Goal: Transaction & Acquisition: Purchase product/service

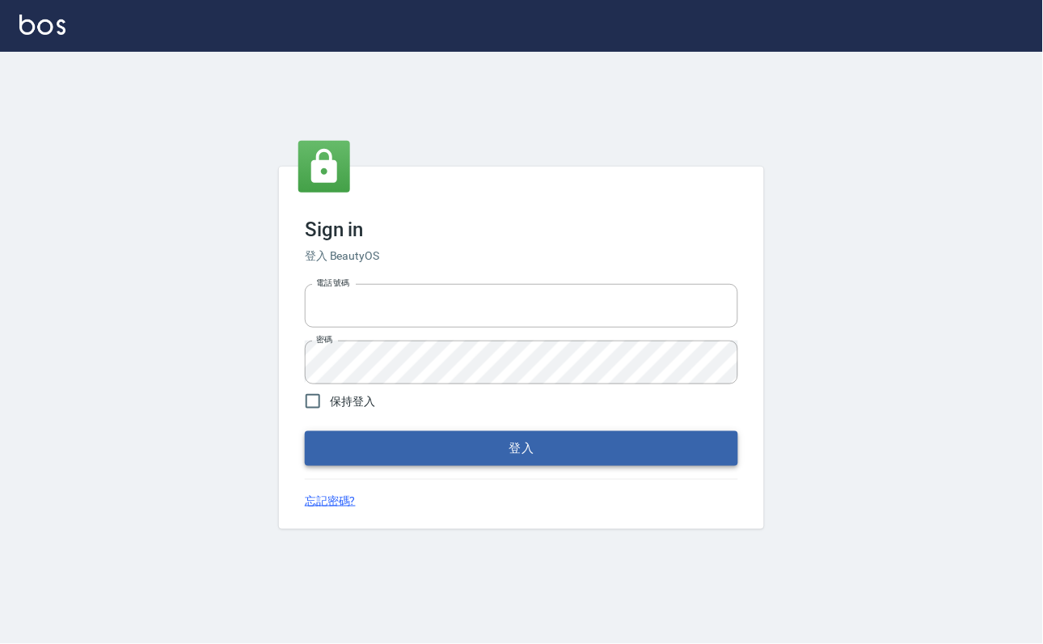
type input "0229908709"
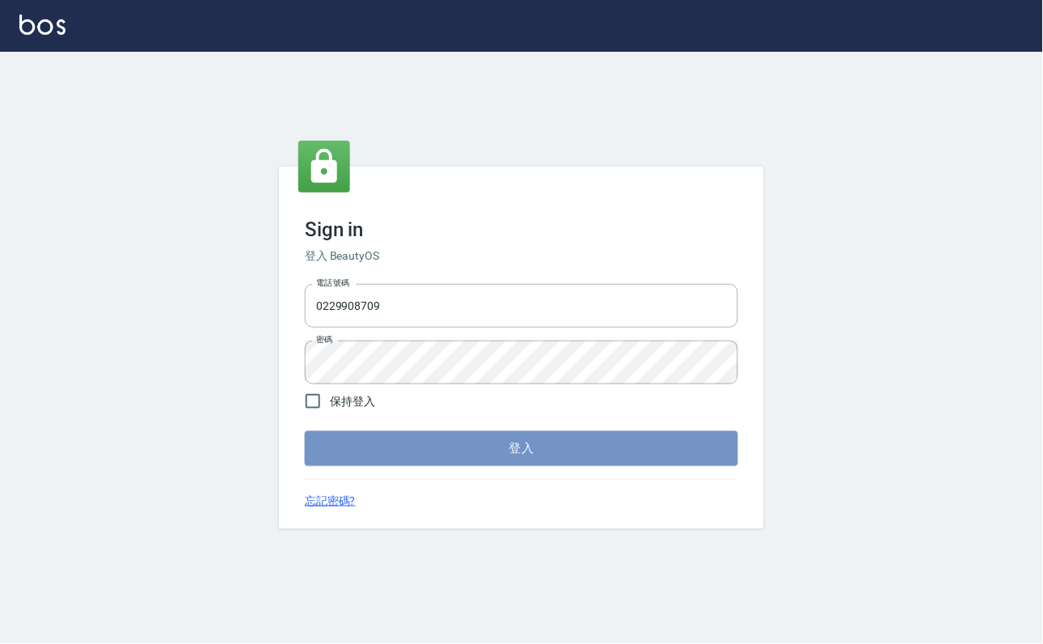
click at [345, 463] on button "登入" at bounding box center [522, 448] width 434 height 34
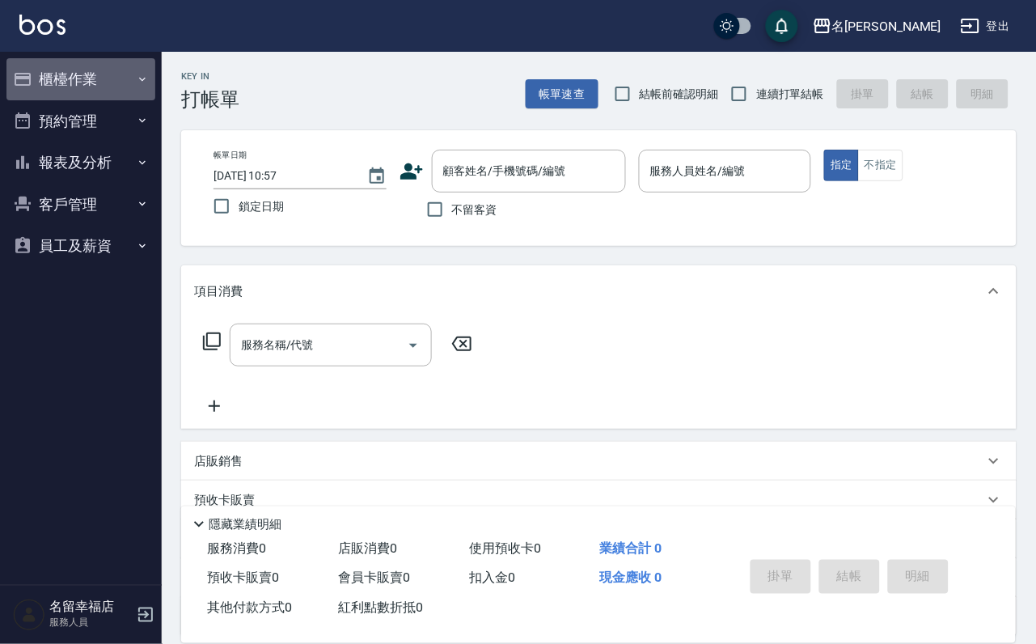
click at [125, 73] on button "櫃檯作業" at bounding box center [80, 79] width 149 height 42
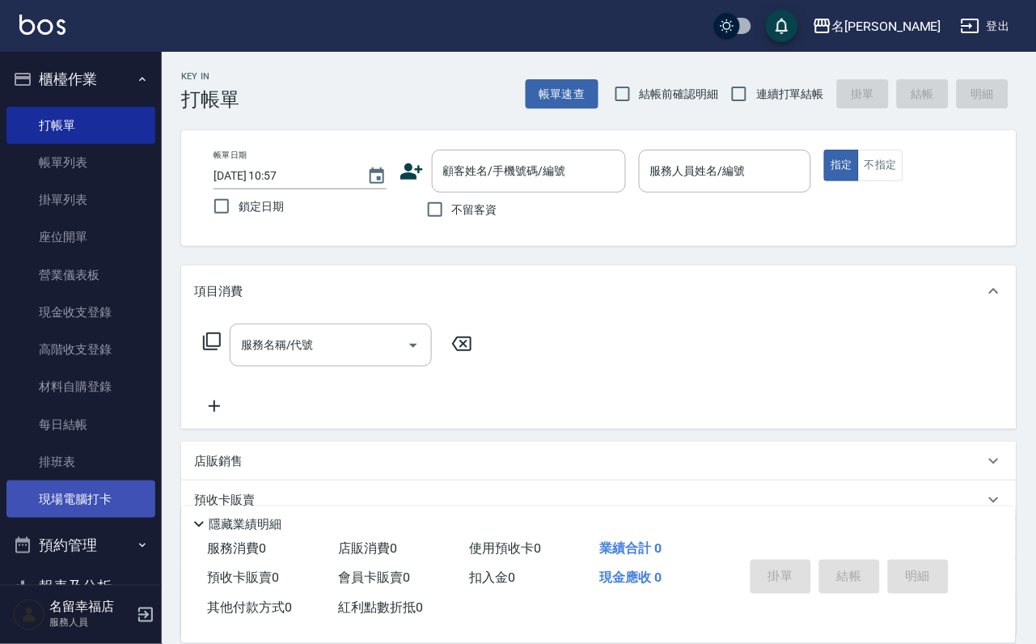
drag, startPoint x: 109, startPoint y: 535, endPoint x: 108, endPoint y: 527, distance: 8.2
click at [109, 518] on link "現場電腦打卡" at bounding box center [80, 498] width 149 height 37
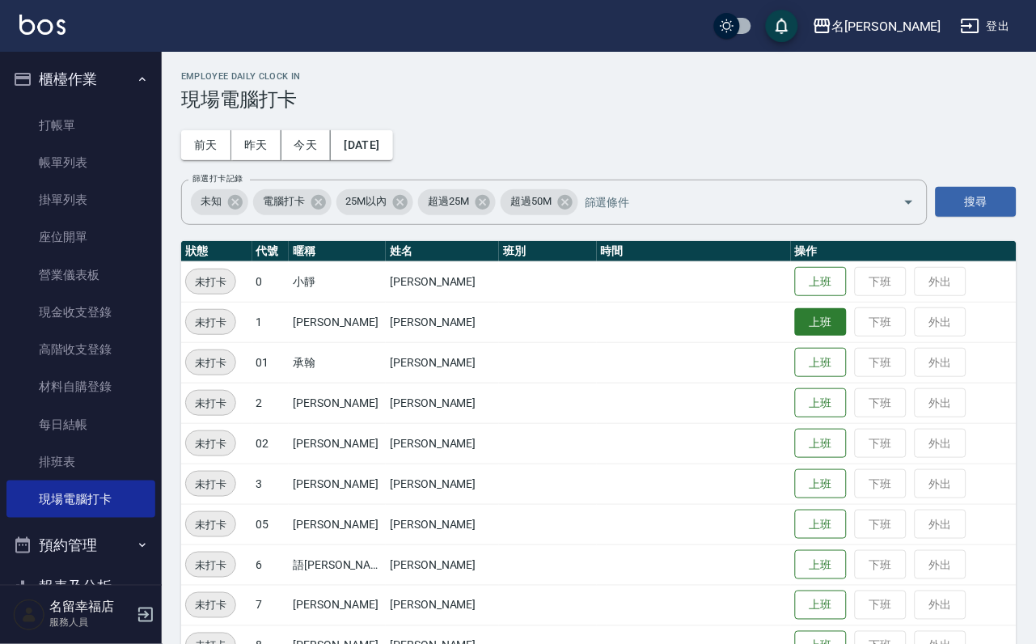
click at [826, 328] on button "上班" at bounding box center [821, 322] width 52 height 28
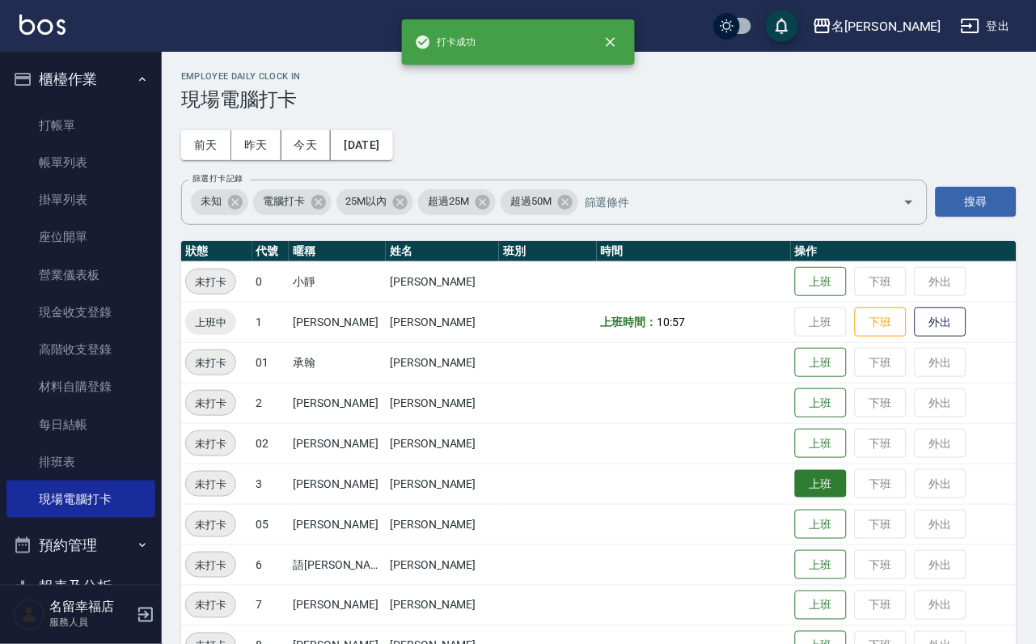
click at [806, 483] on button "上班" at bounding box center [821, 484] width 52 height 28
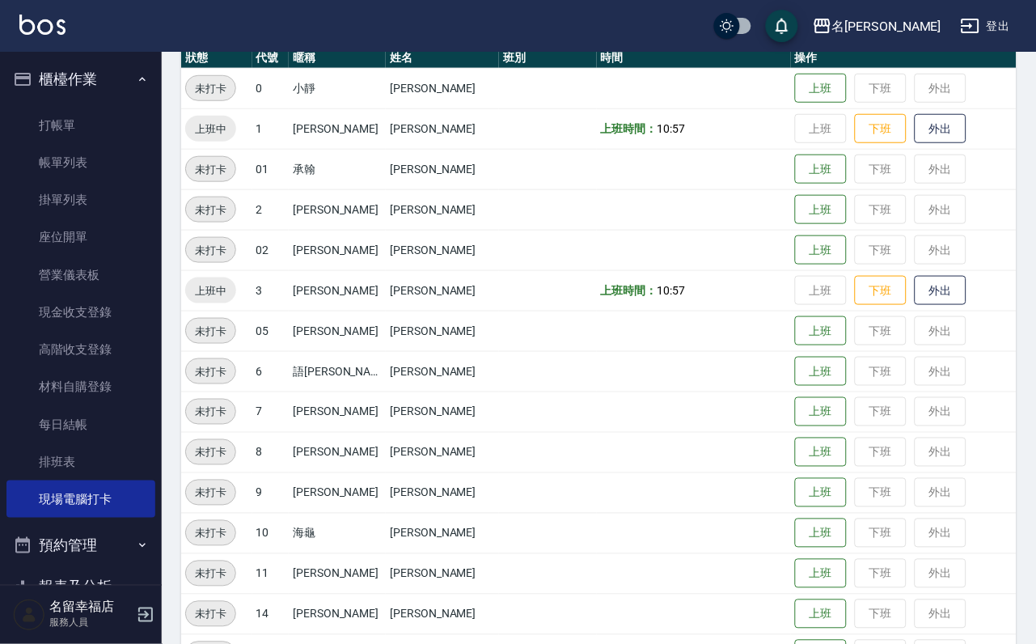
scroll to position [243, 0]
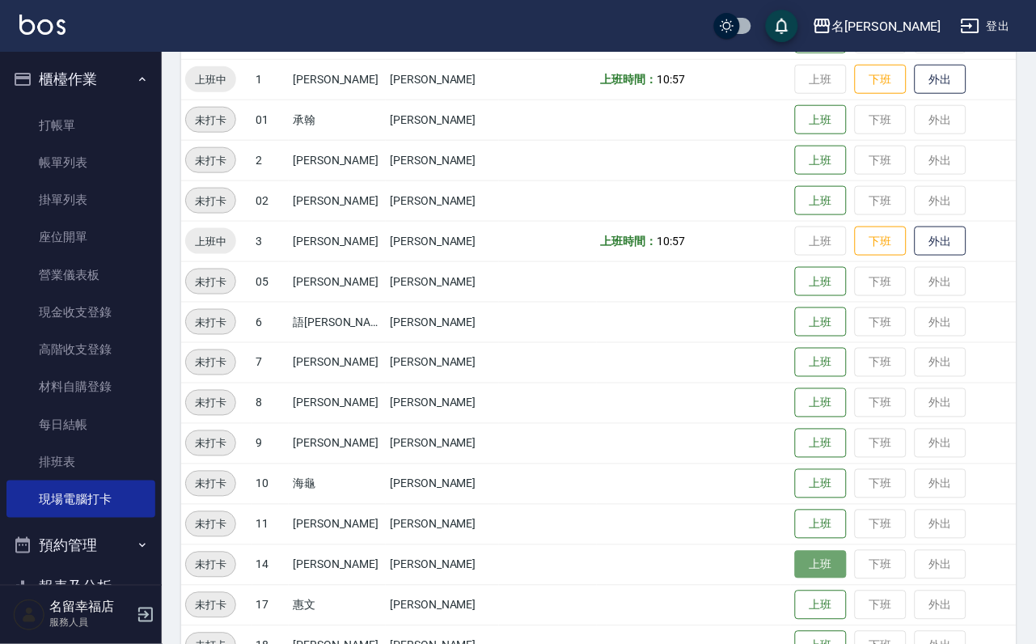
click at [809, 568] on button "上班" at bounding box center [821, 565] width 52 height 28
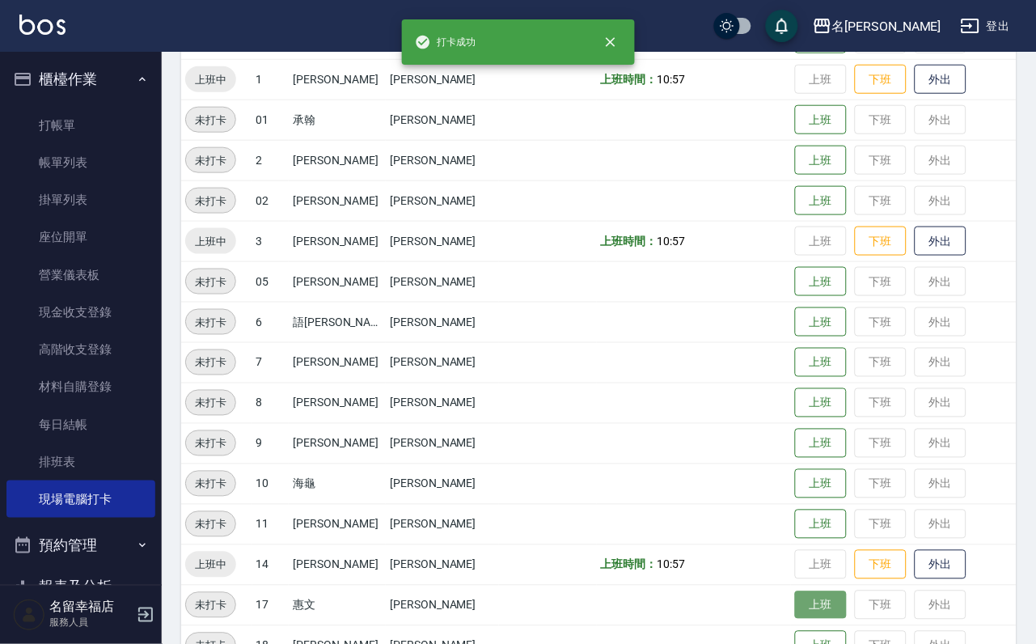
click at [812, 603] on button "上班" at bounding box center [821, 605] width 52 height 28
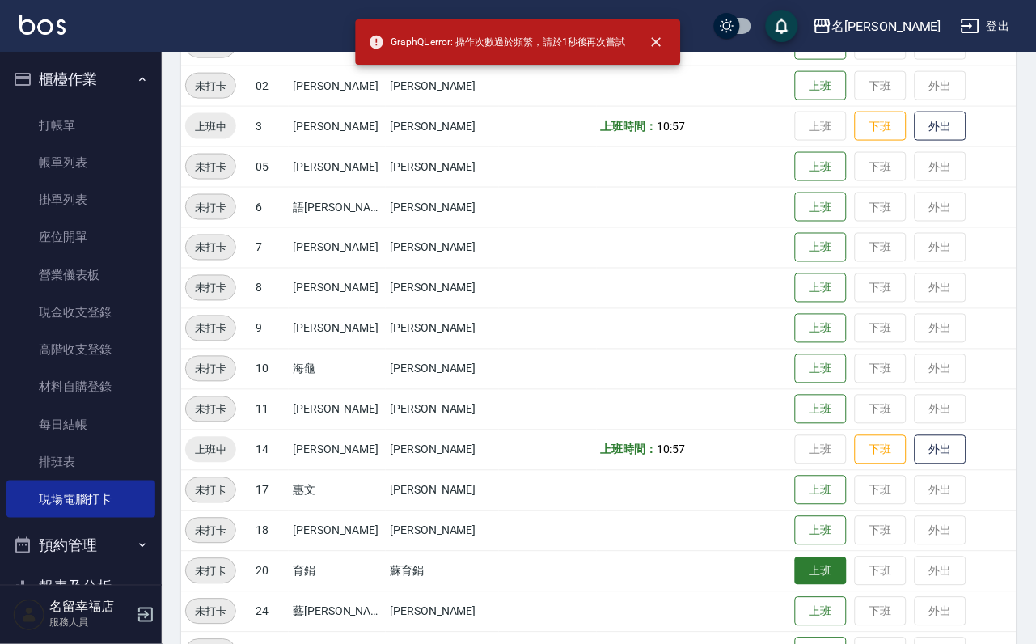
scroll to position [364, 0]
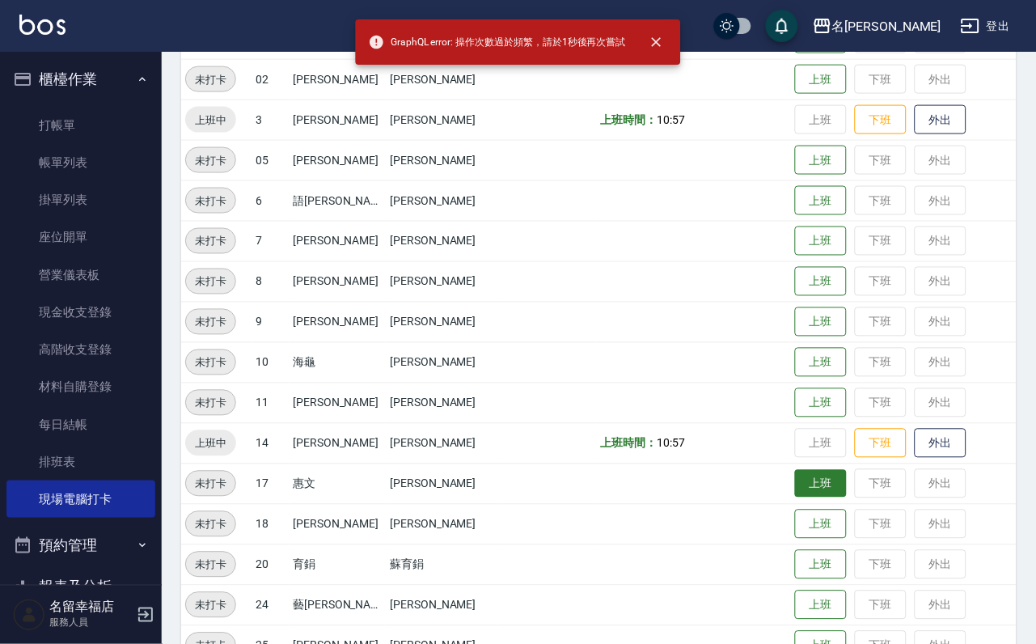
click at [805, 492] on button "上班" at bounding box center [821, 484] width 52 height 28
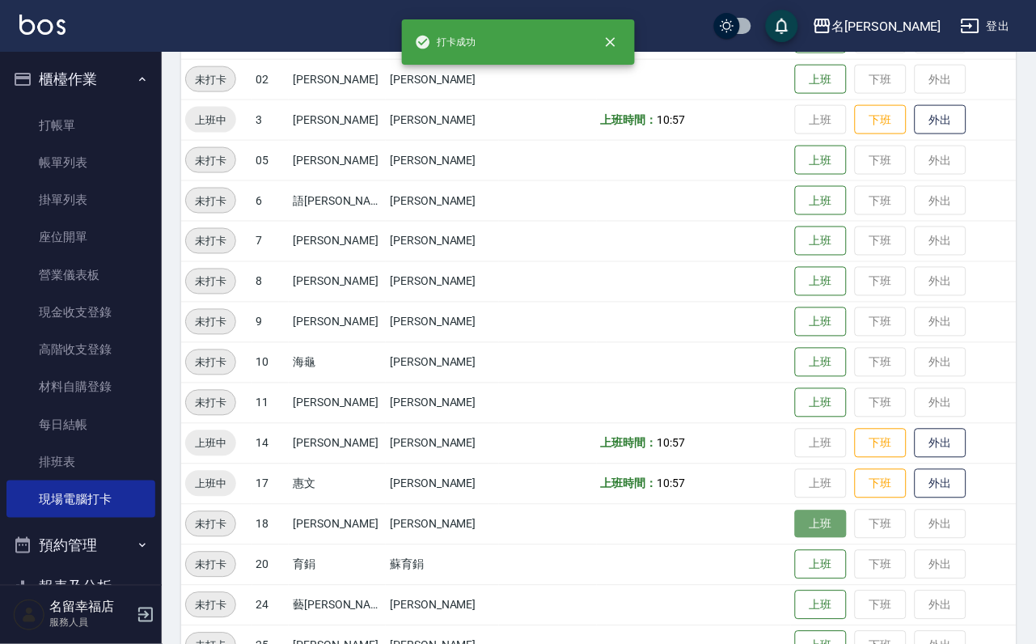
click at [812, 527] on button "上班" at bounding box center [821, 524] width 52 height 28
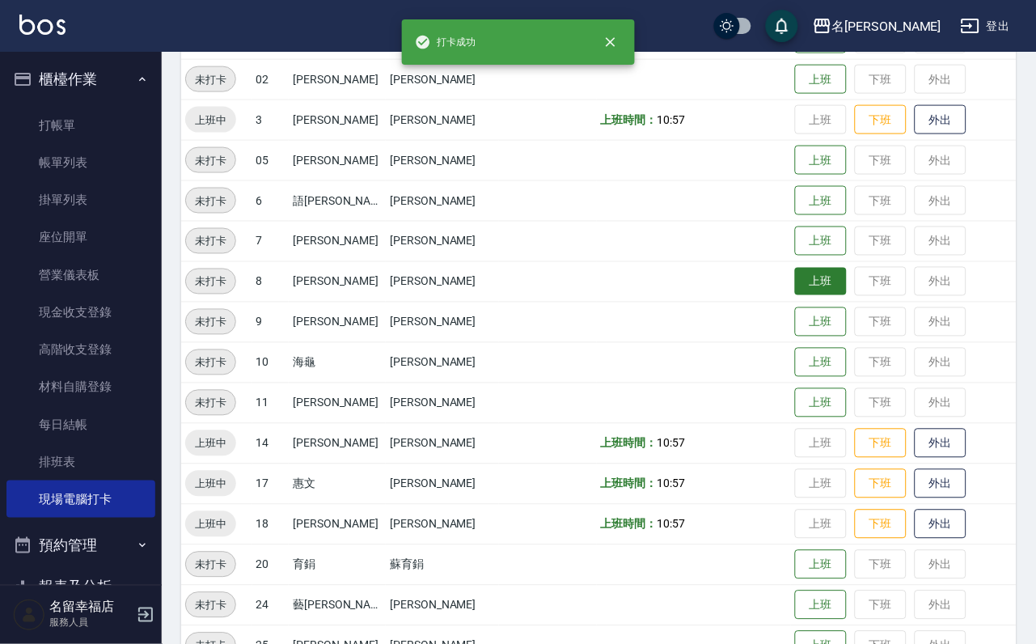
click at [803, 290] on button "上班" at bounding box center [821, 282] width 52 height 28
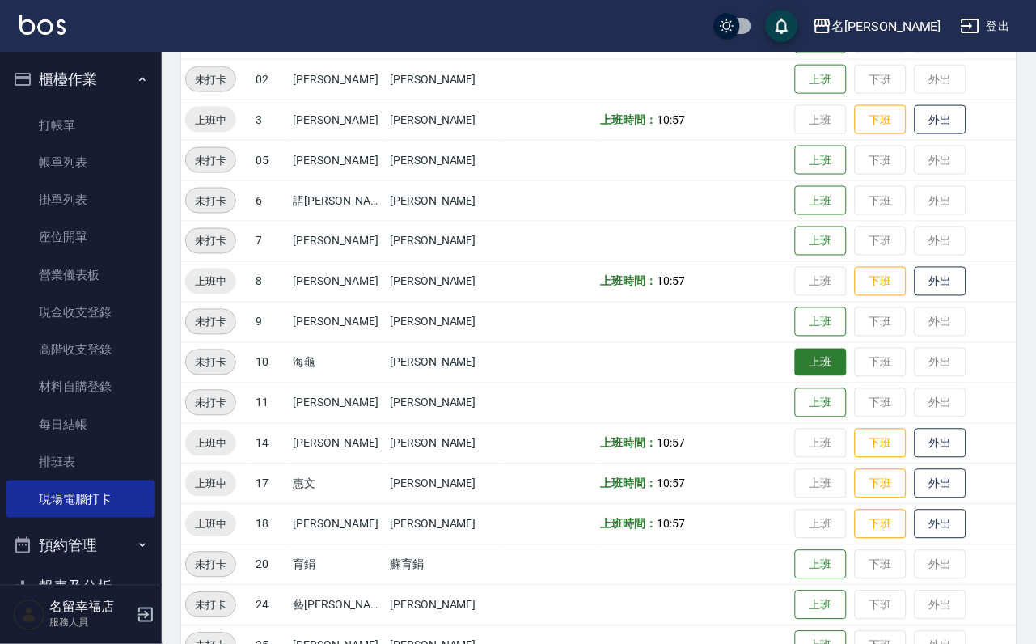
click at [795, 366] on button "上班" at bounding box center [821, 363] width 52 height 28
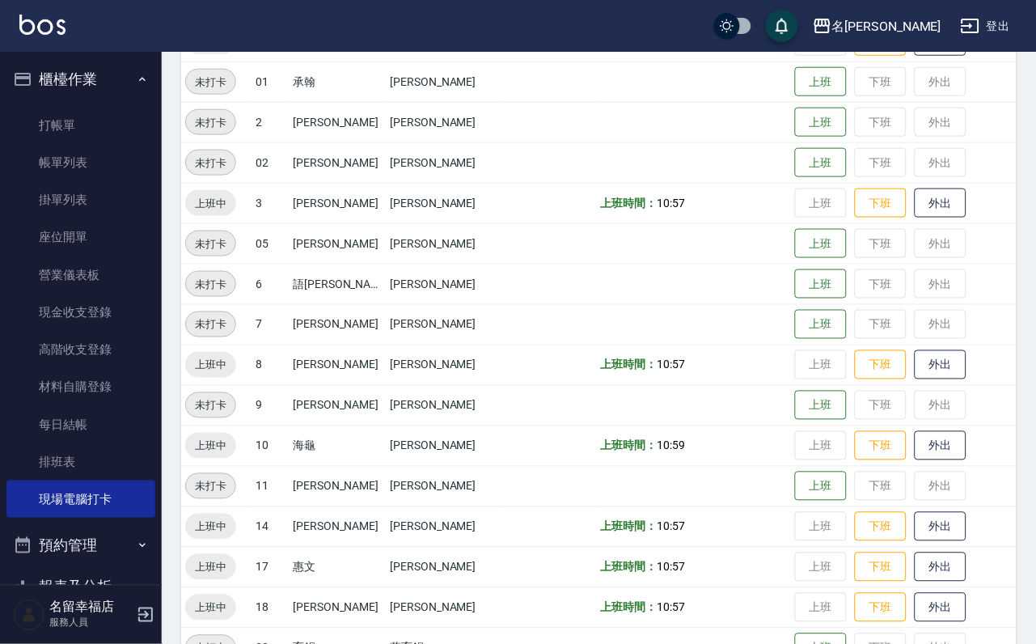
scroll to position [121, 0]
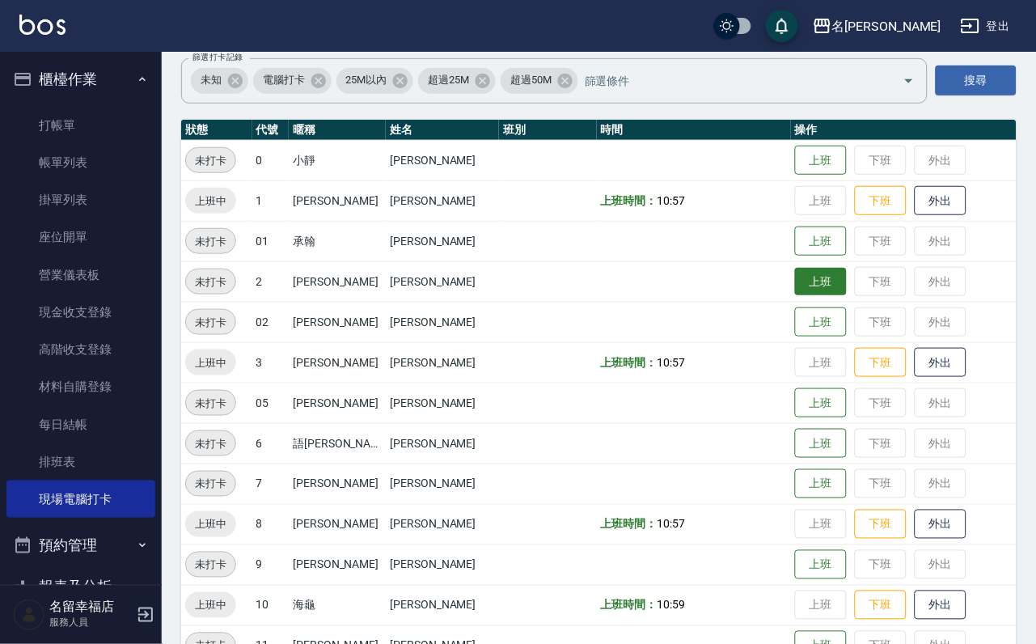
click at [807, 287] on button "上班" at bounding box center [821, 282] width 52 height 28
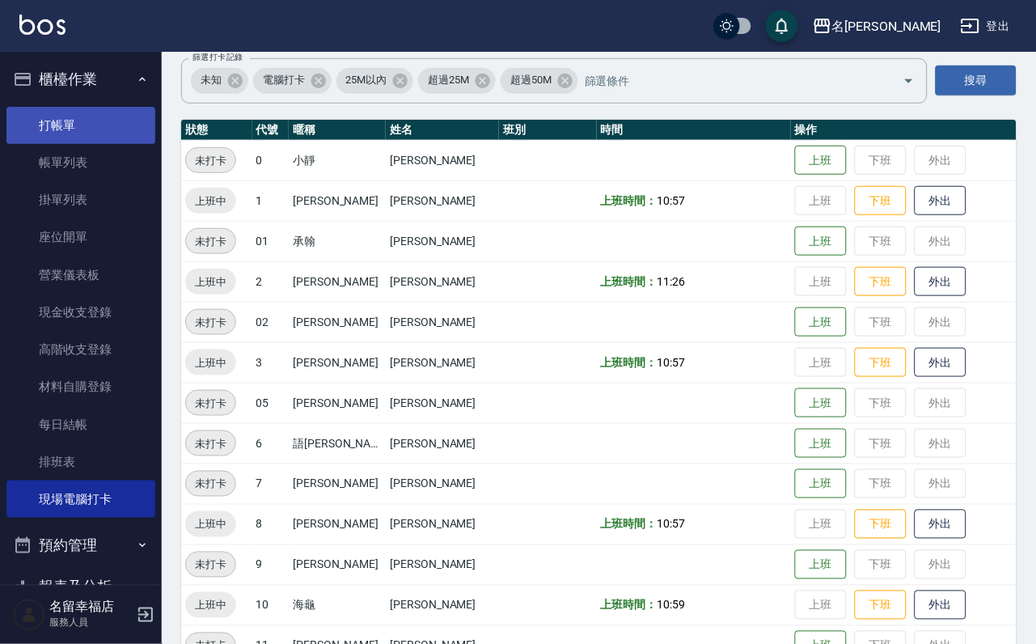
click at [92, 132] on link "打帳單" at bounding box center [80, 125] width 149 height 37
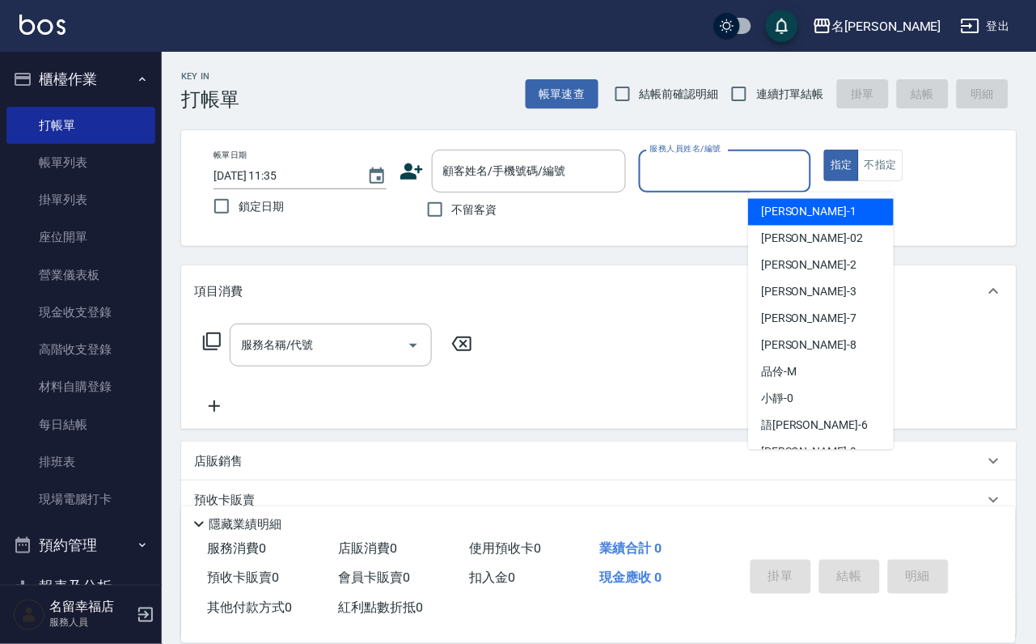
click at [805, 168] on input "服務人員姓名/編號" at bounding box center [725, 171] width 159 height 28
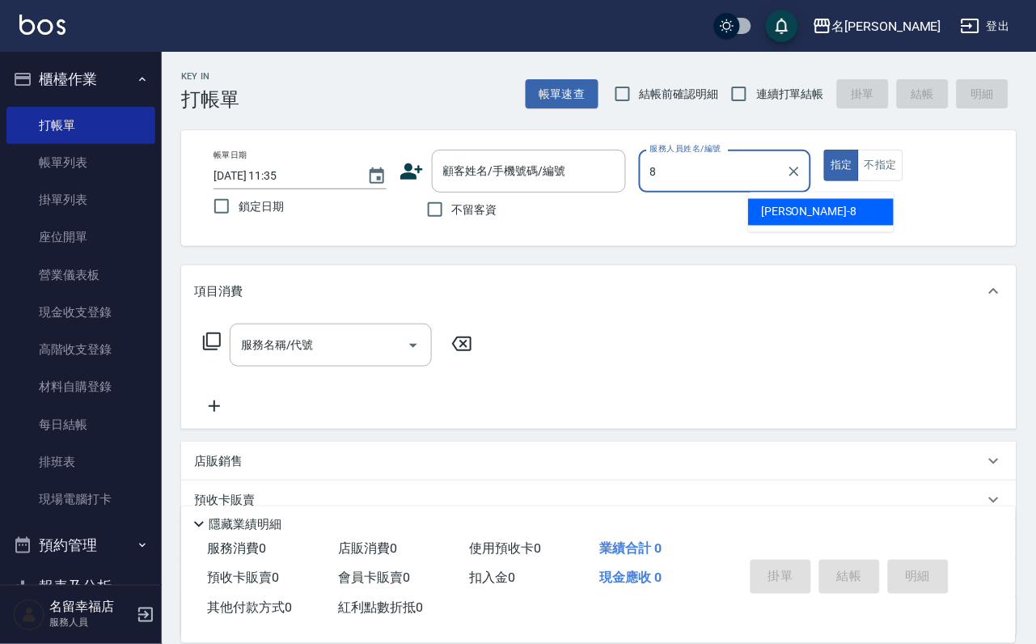
type input "[PERSON_NAME]-8"
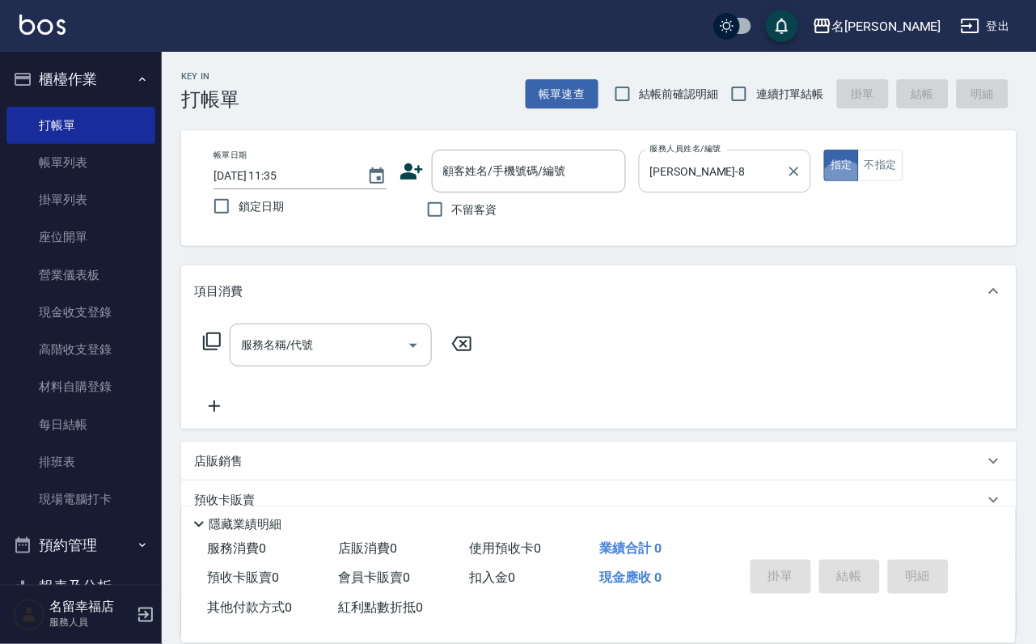
type button "true"
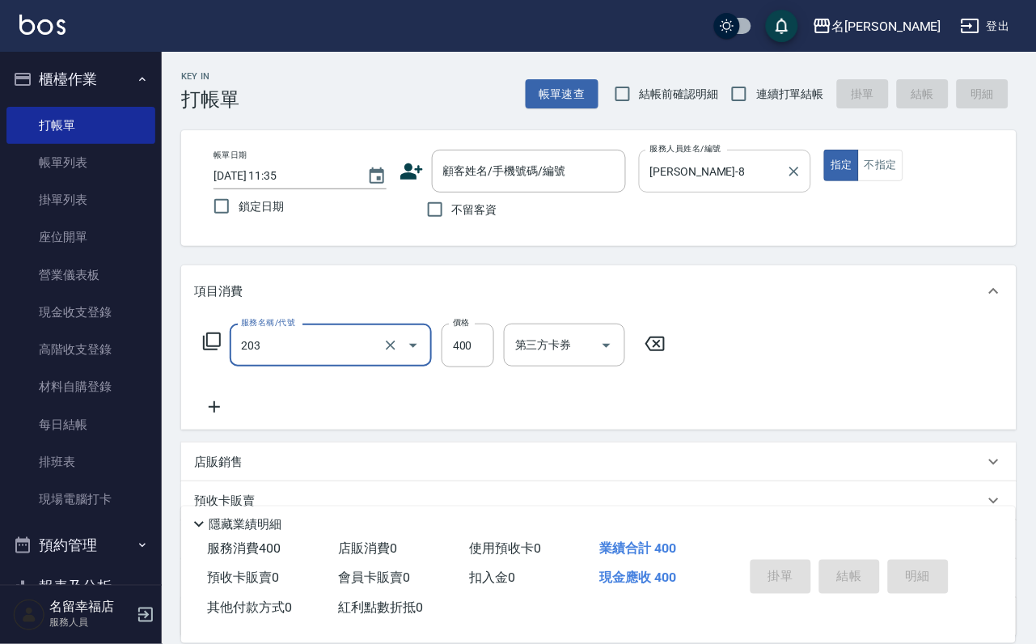
type input "指定單剪(203)"
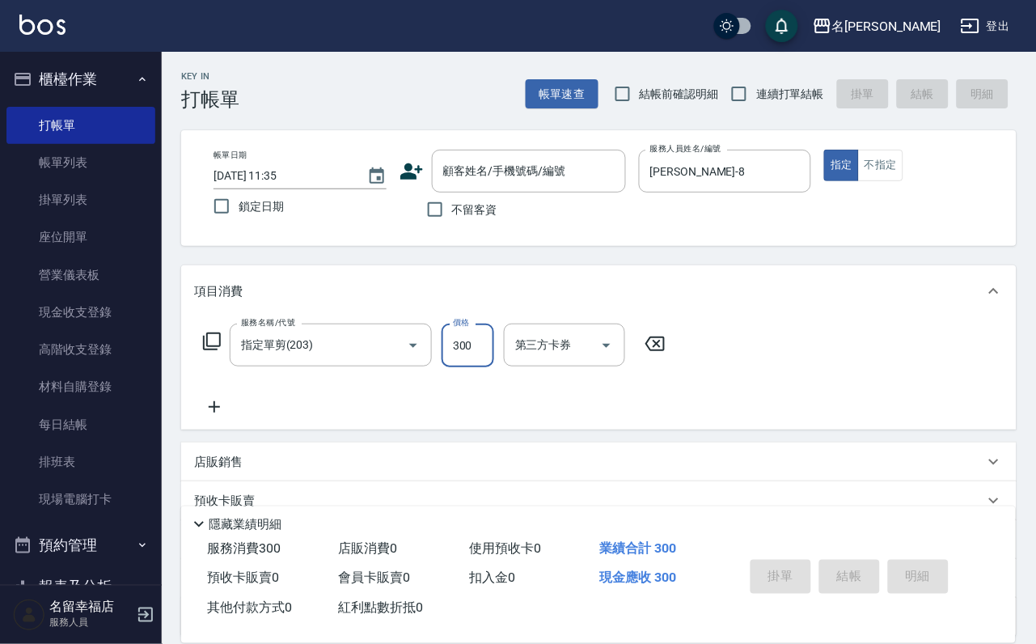
type input "300"
click at [462, 210] on span "不留客資" at bounding box center [474, 209] width 45 height 17
click at [452, 210] on input "不留客資" at bounding box center [435, 210] width 34 height 34
checkbox input "true"
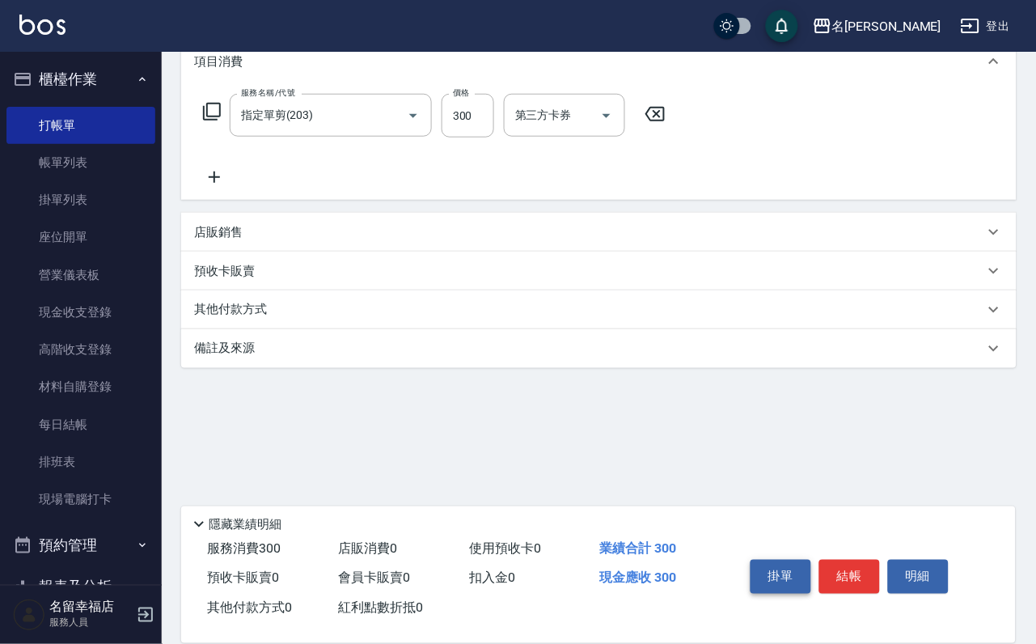
scroll to position [261, 0]
click at [866, 560] on button "結帳" at bounding box center [849, 577] width 61 height 34
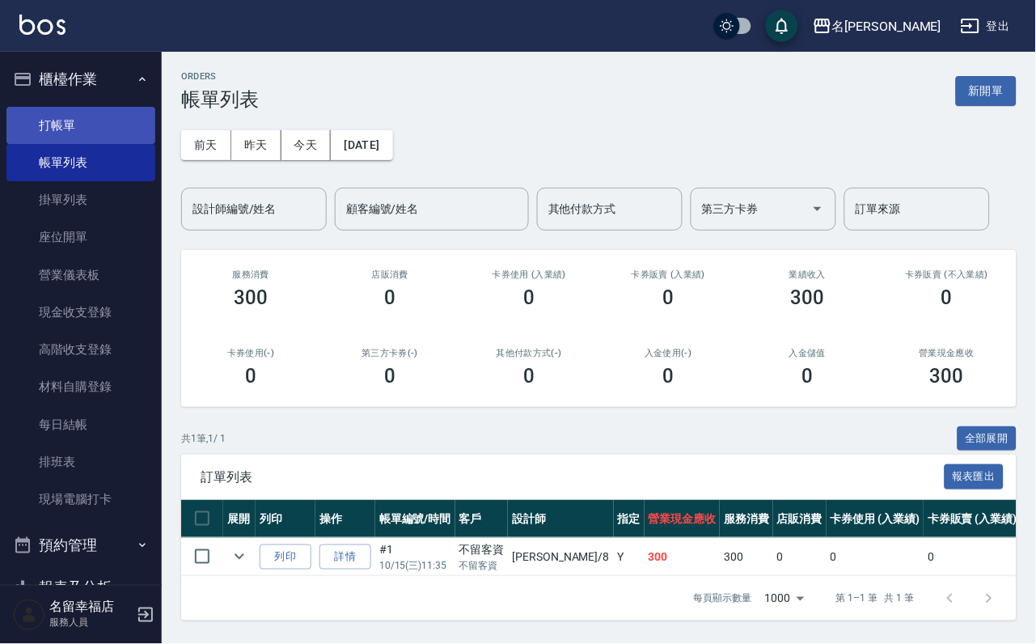
click at [96, 134] on link "打帳單" at bounding box center [80, 125] width 149 height 37
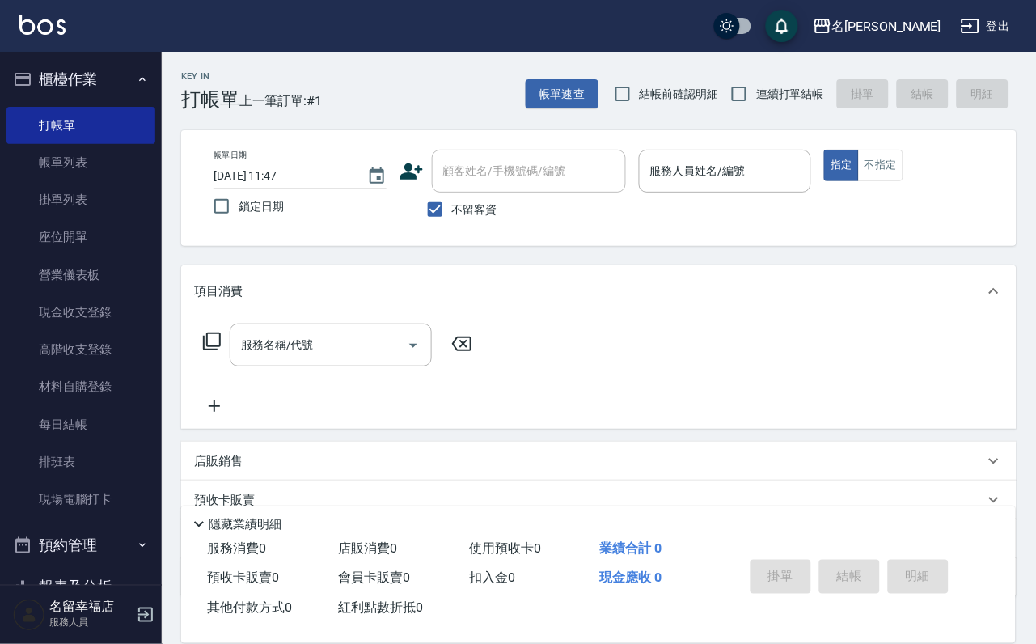
click at [812, 193] on p at bounding box center [725, 201] width 173 height 17
click at [805, 184] on input "服務人員姓名/編號" at bounding box center [725, 171] width 159 height 28
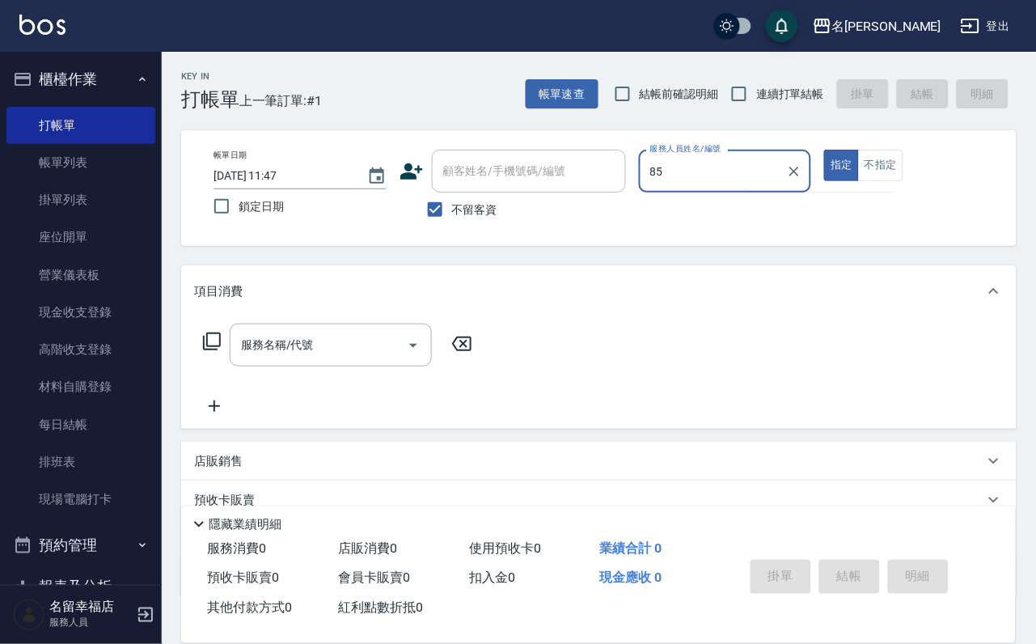
type input "85"
click at [824, 150] on button "指定" at bounding box center [841, 166] width 35 height 32
type button "true"
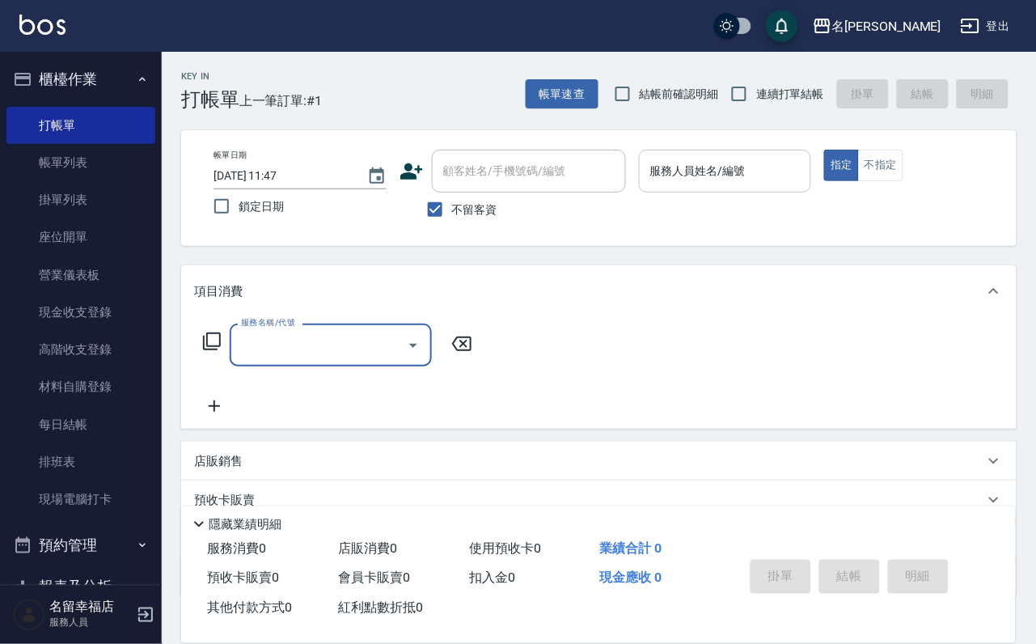
click at [805, 184] on input "服務人員姓名/編號" at bounding box center [725, 171] width 159 height 28
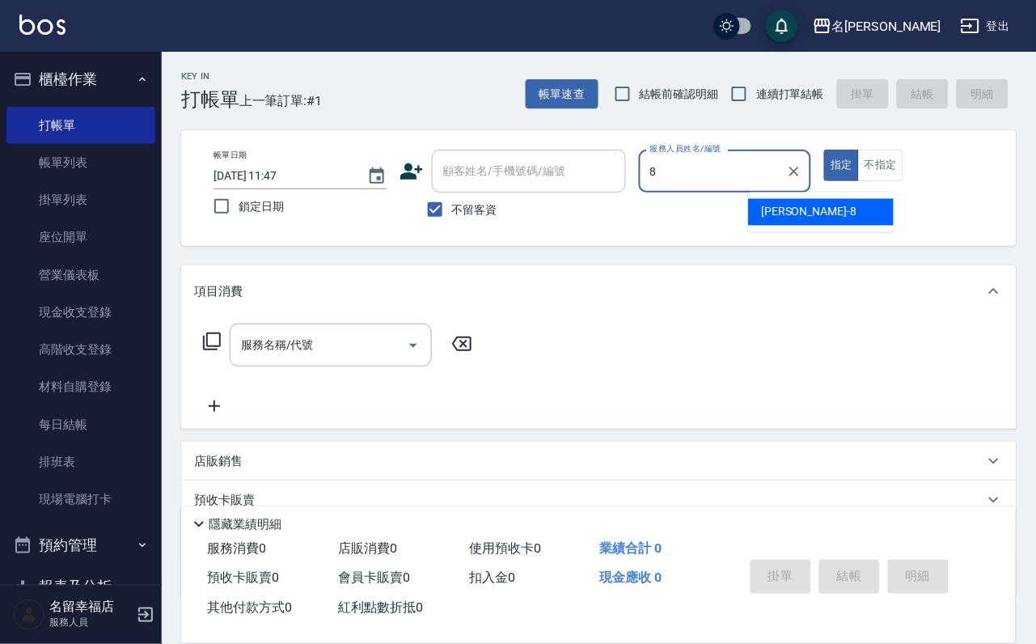
type input "[PERSON_NAME]-8"
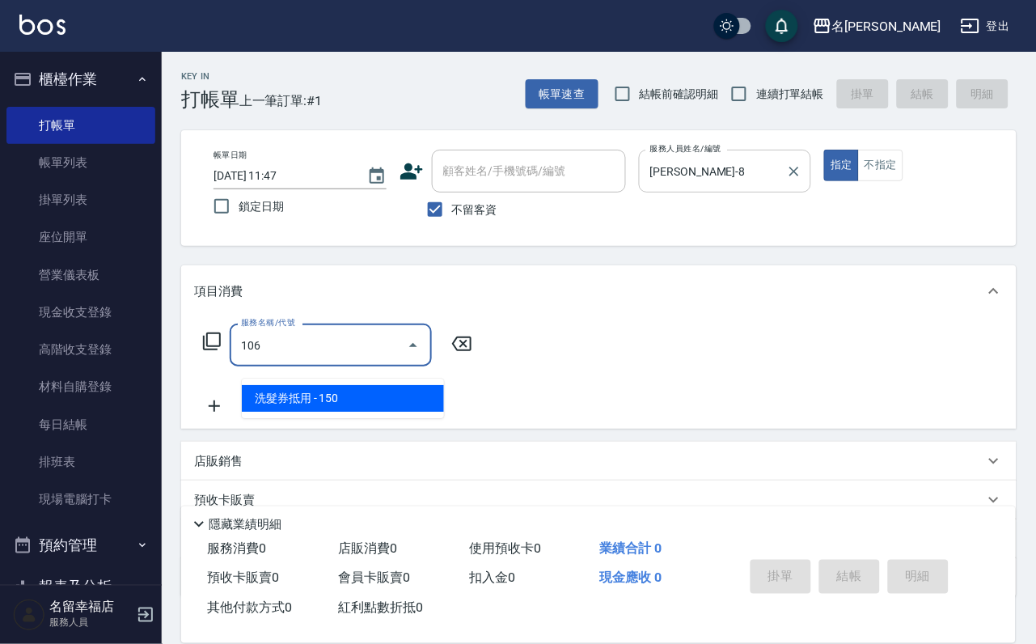
type input "洗髮券抵用(106)"
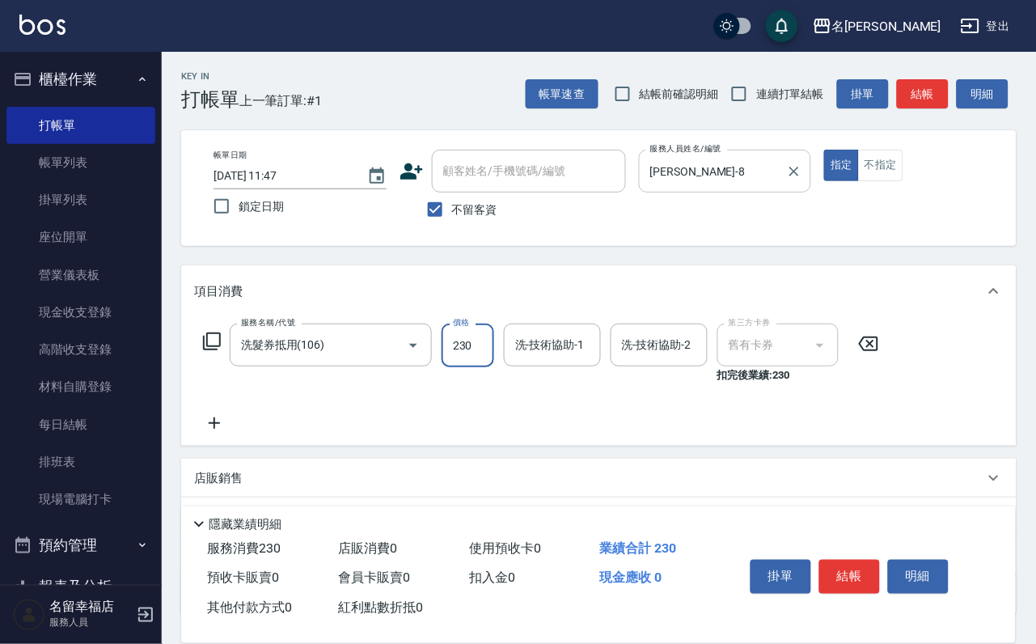
type input "230"
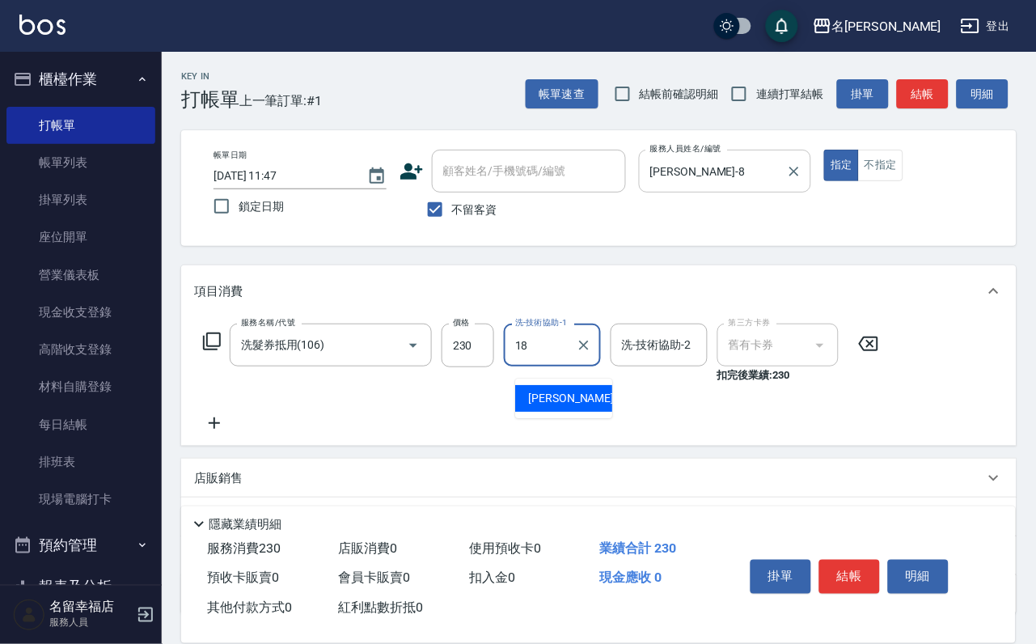
type input "[PERSON_NAME]-18"
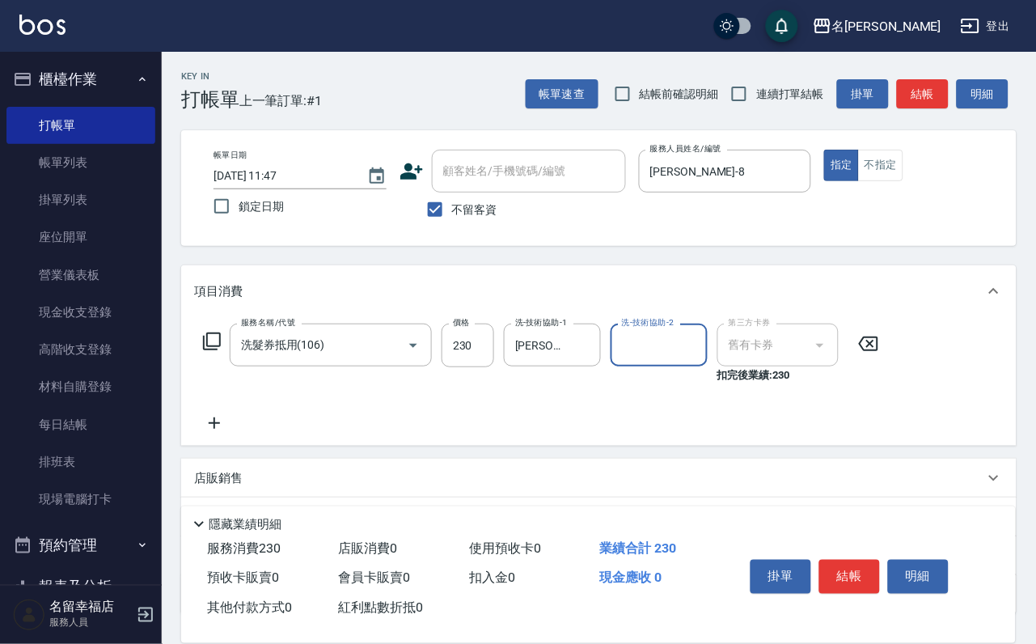
click at [880, 560] on button "結帳" at bounding box center [849, 577] width 61 height 34
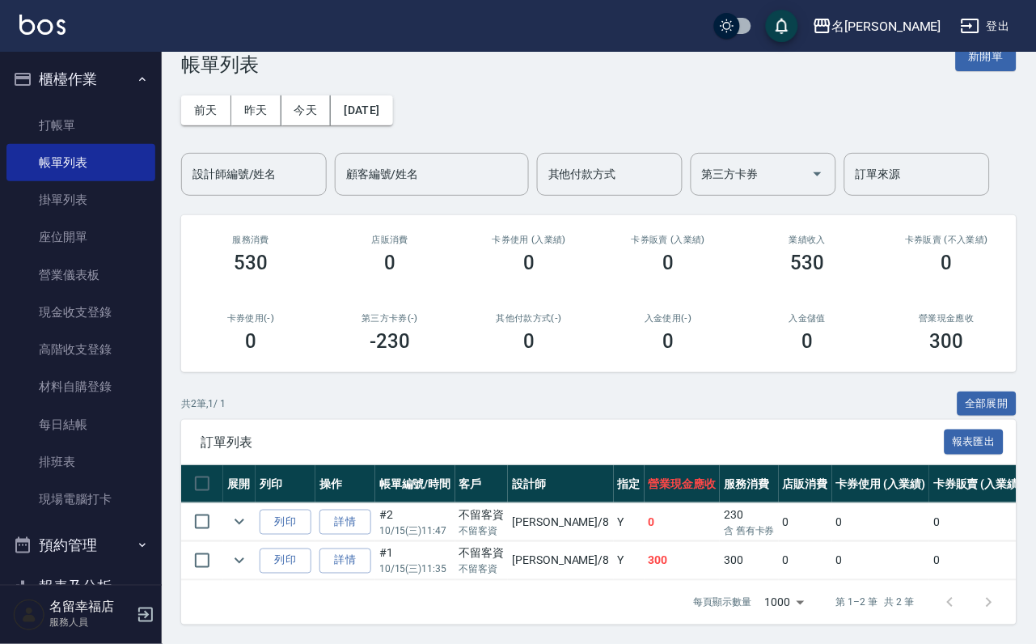
scroll to position [121, 0]
click at [109, 121] on link "打帳單" at bounding box center [80, 125] width 149 height 37
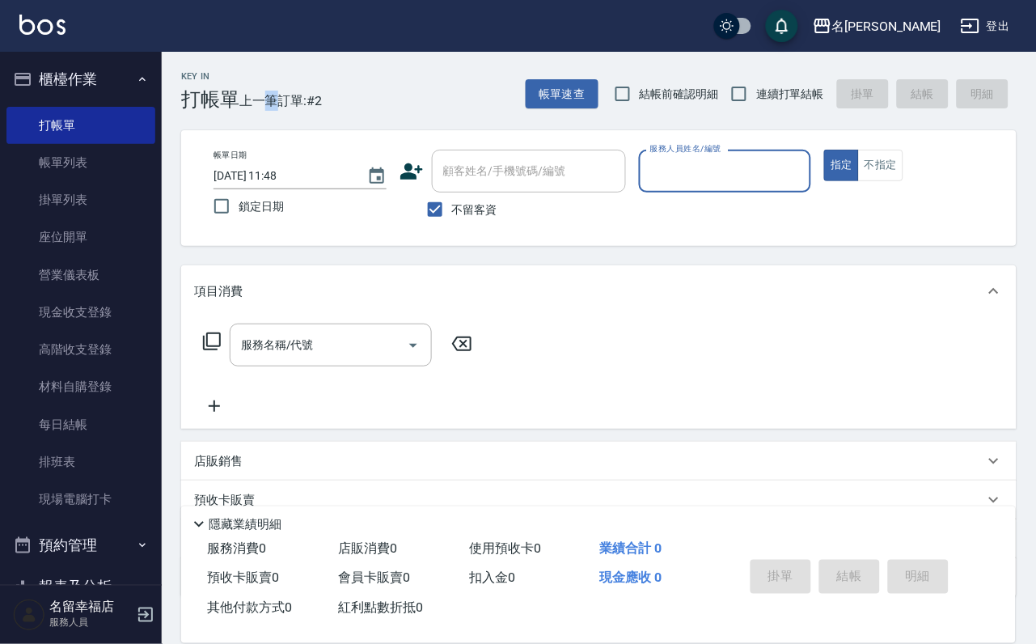
drag, startPoint x: 307, startPoint y: 49, endPoint x: 353, endPoint y: 44, distance: 46.3
click at [341, 23] on div "名留幸福 登出 櫃檯作業 打帳單 帳單列表 掛單列表 座位開單 營業儀表板 現金收支登錄 高階收支登錄 材料自購登錄 每日結帳 排班表 現場電腦打卡 預約管理…" at bounding box center [518, 438] width 1036 height 877
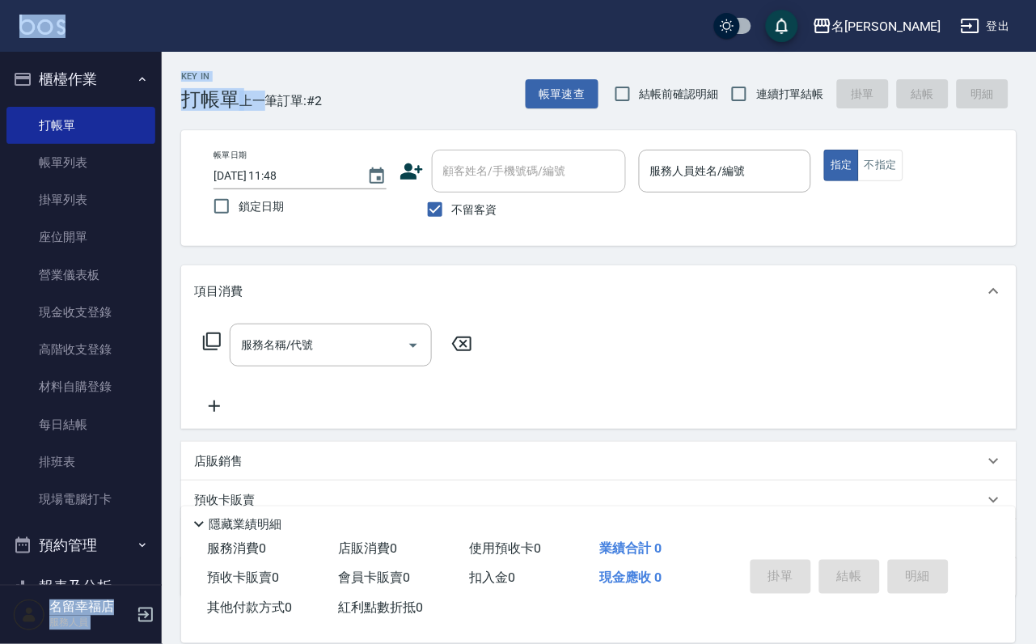
click at [207, 514] on icon at bounding box center [198, 523] width 19 height 19
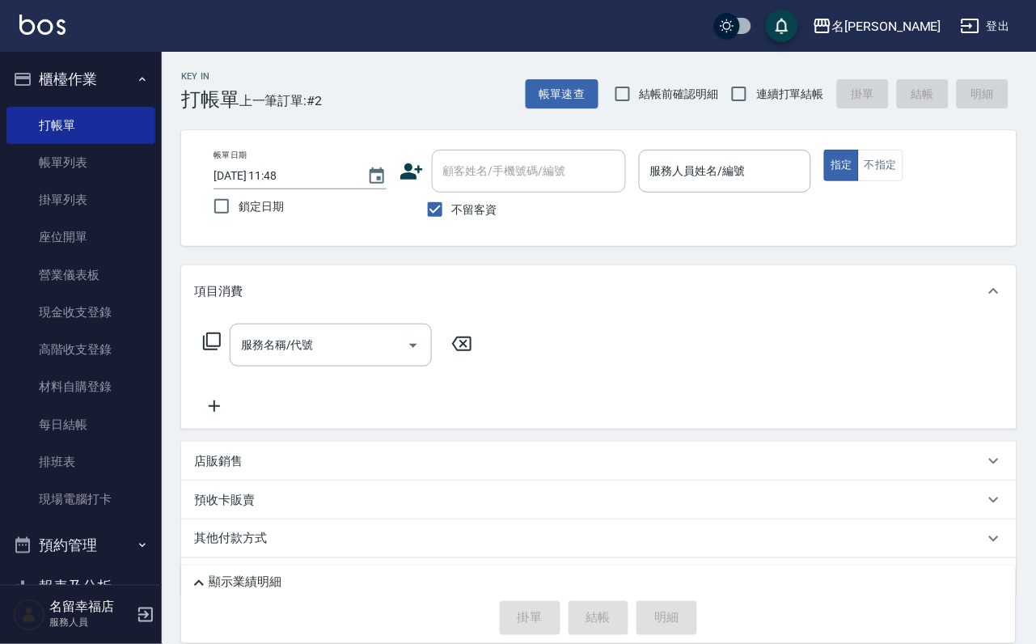
click at [375, 99] on div "Key In 打帳單 上一筆訂單:#2 帳單速查 結帳前確認明細 連續打單結帳 掛單 結帳 明細" at bounding box center [589, 81] width 855 height 59
click at [805, 184] on input "服務人員姓名/編號" at bounding box center [725, 171] width 159 height 28
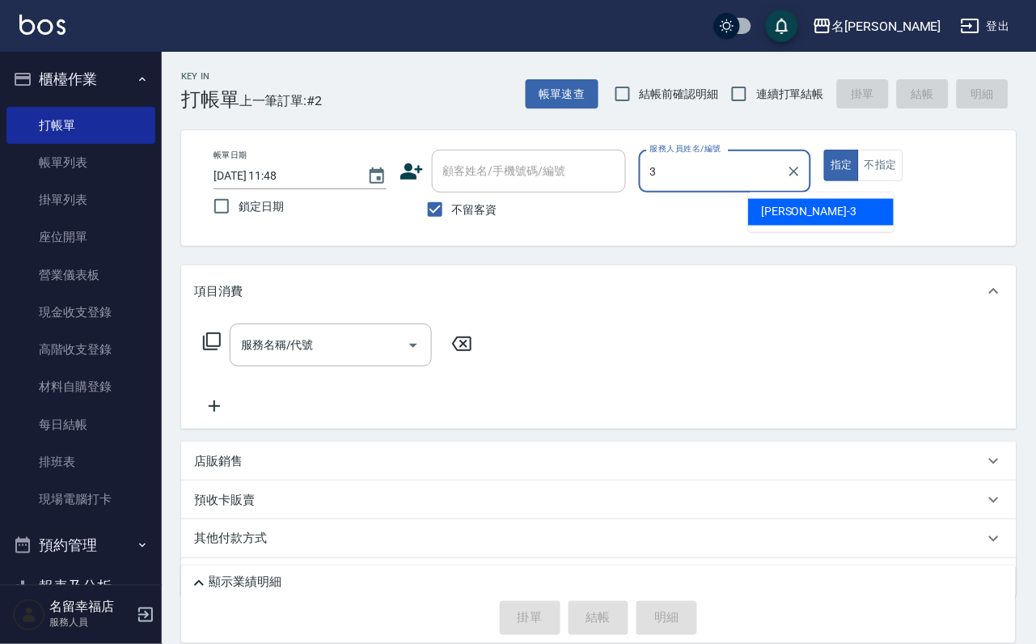
type input "[PERSON_NAME]-3"
type button "true"
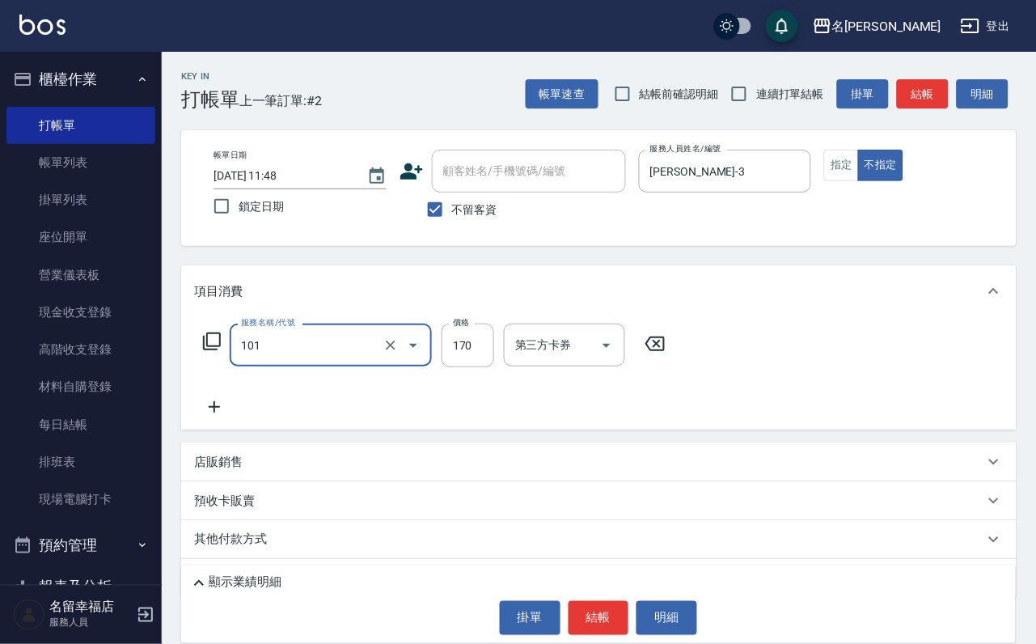
type input "洗髮(101)"
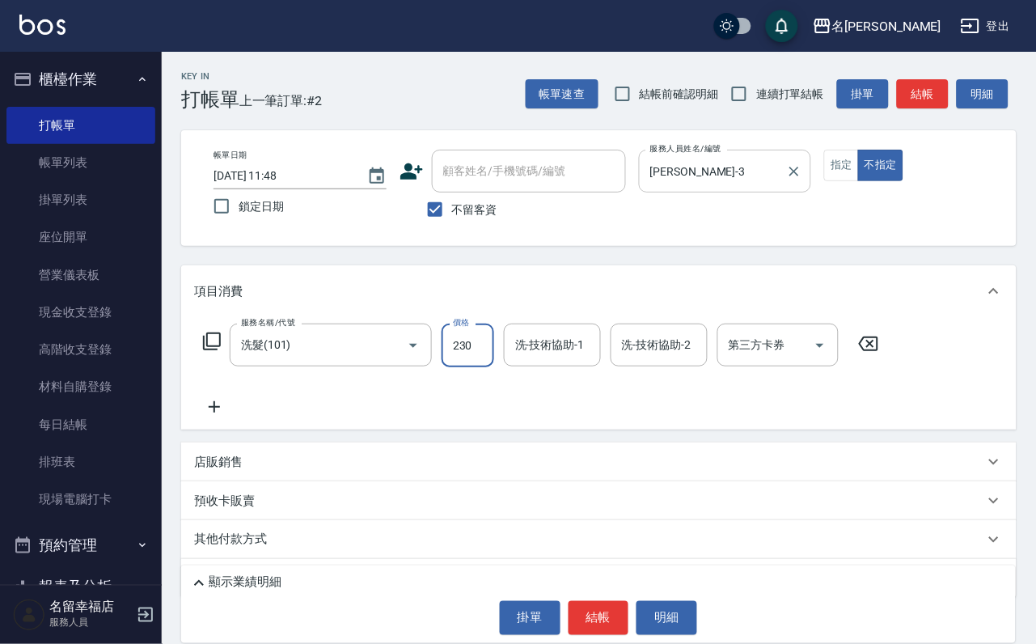
type input "230"
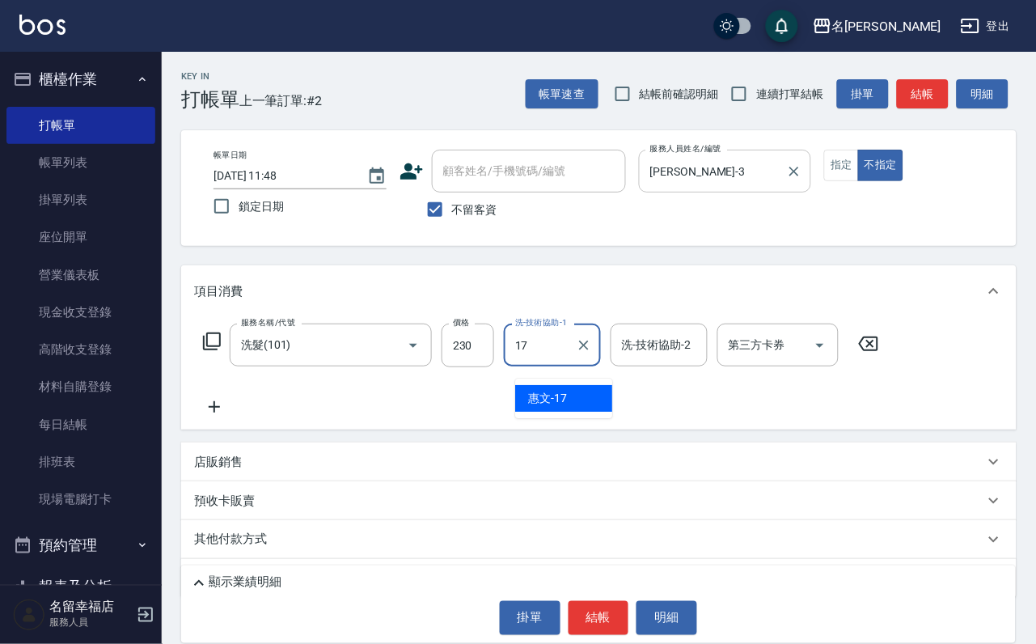
type input "惠文-17"
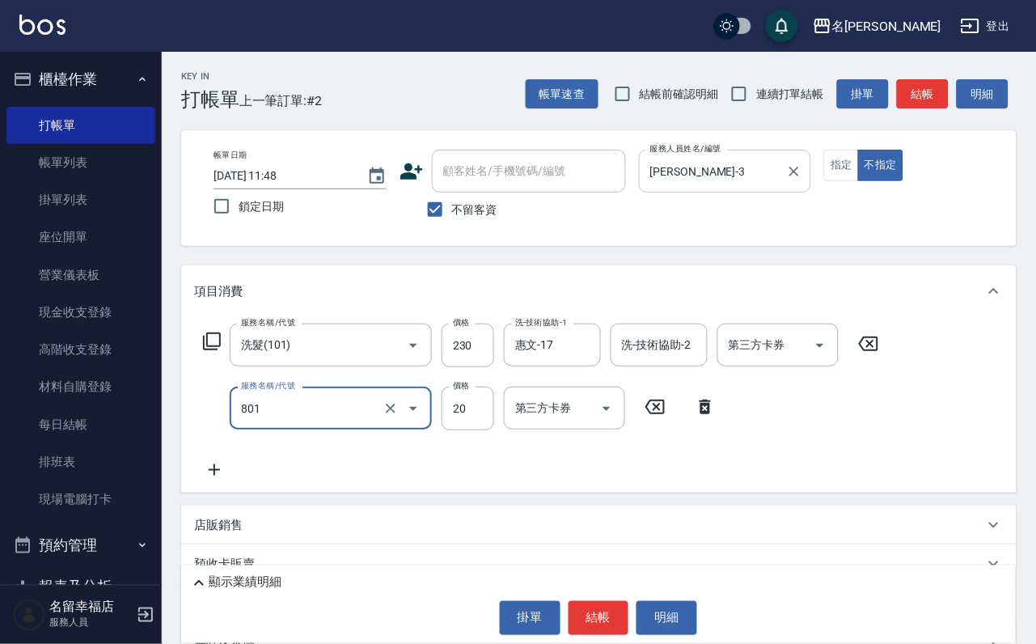
type input "潤絲(801)"
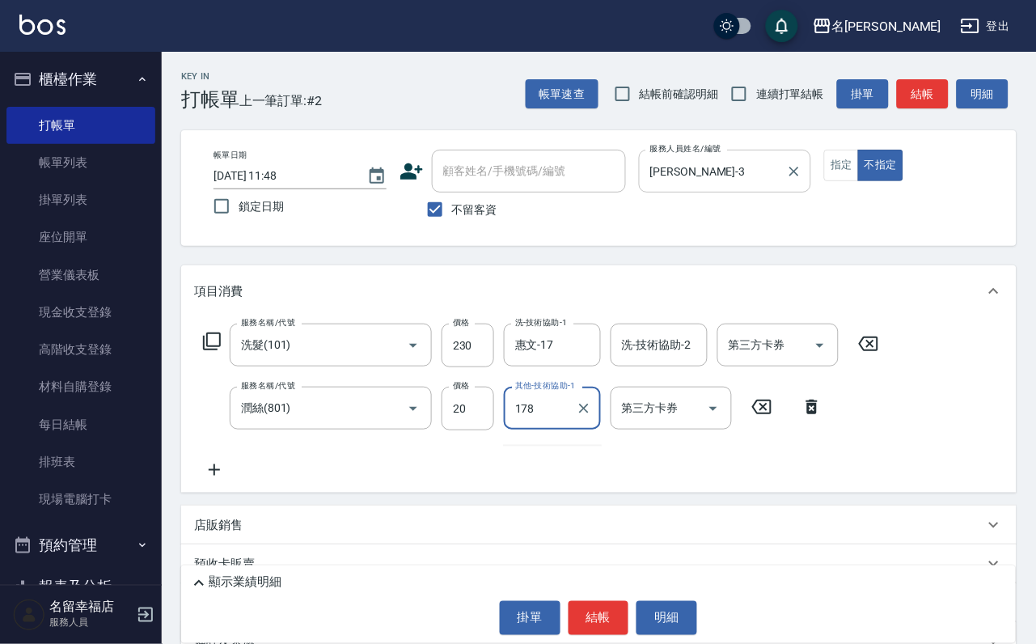
type input "178"
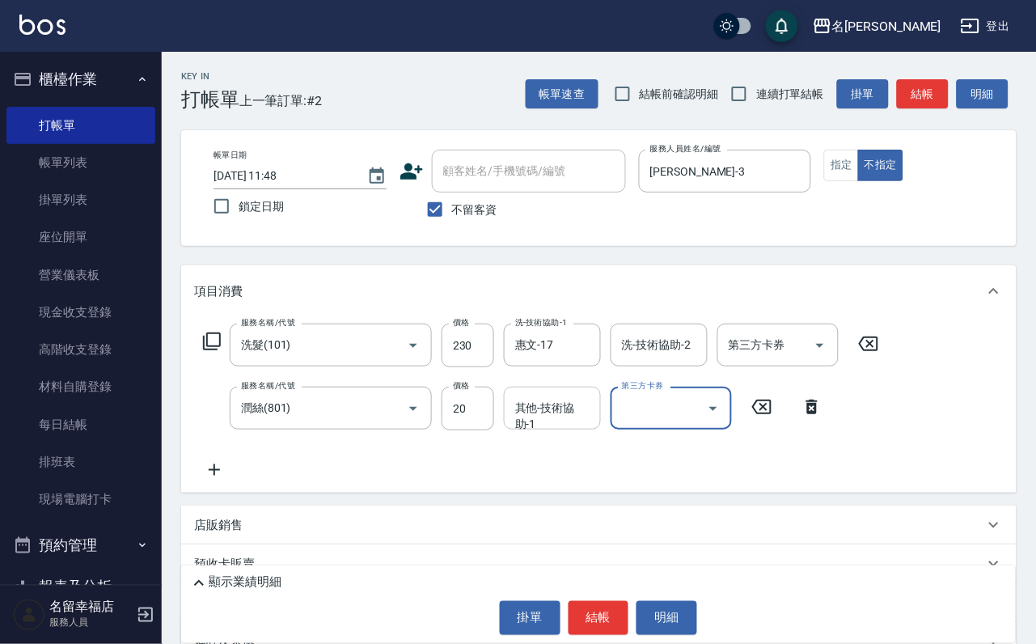
click at [595, 415] on div "其他-技術協助-1" at bounding box center [552, 408] width 97 height 43
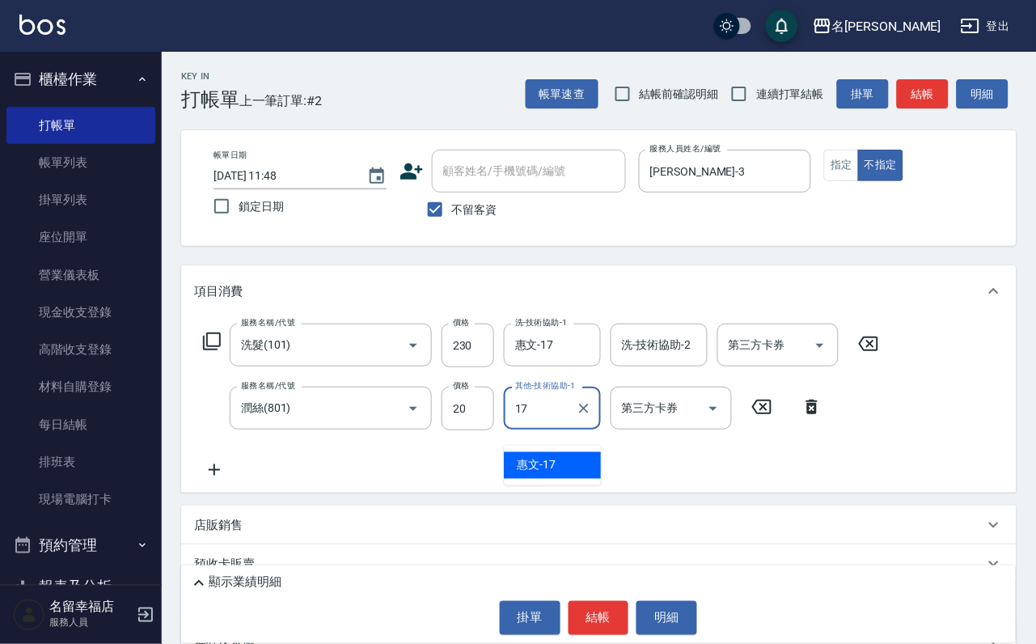
type input "惠文-17"
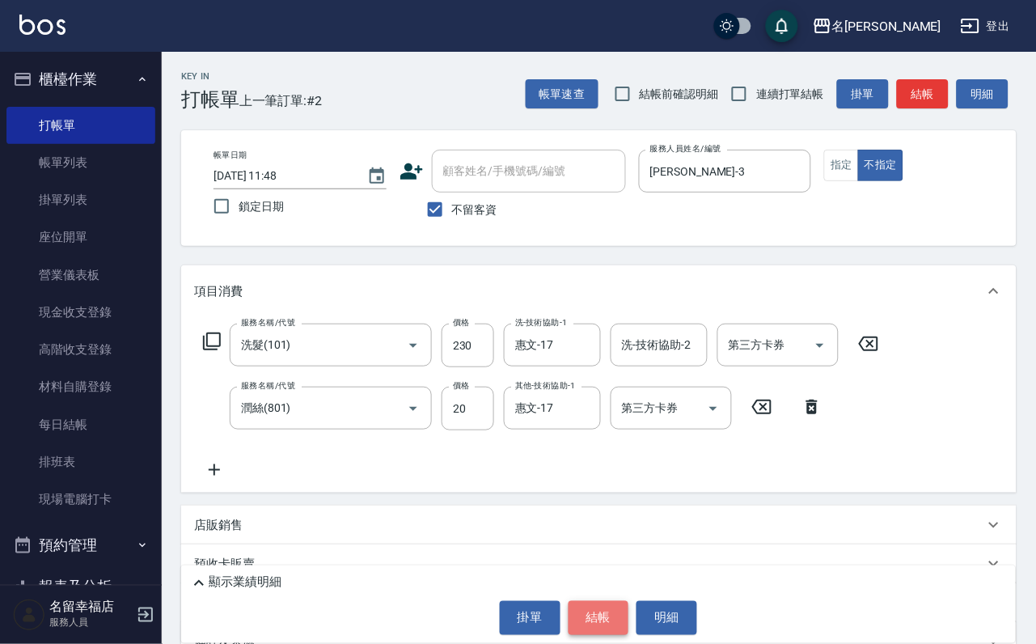
click at [597, 601] on button "結帳" at bounding box center [599, 618] width 61 height 34
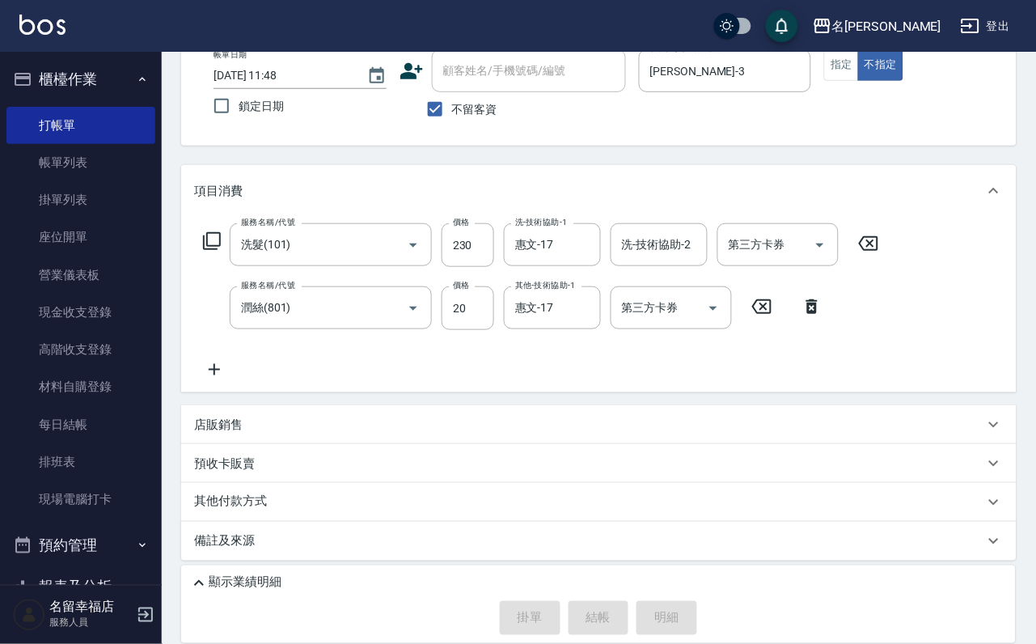
scroll to position [159, 0]
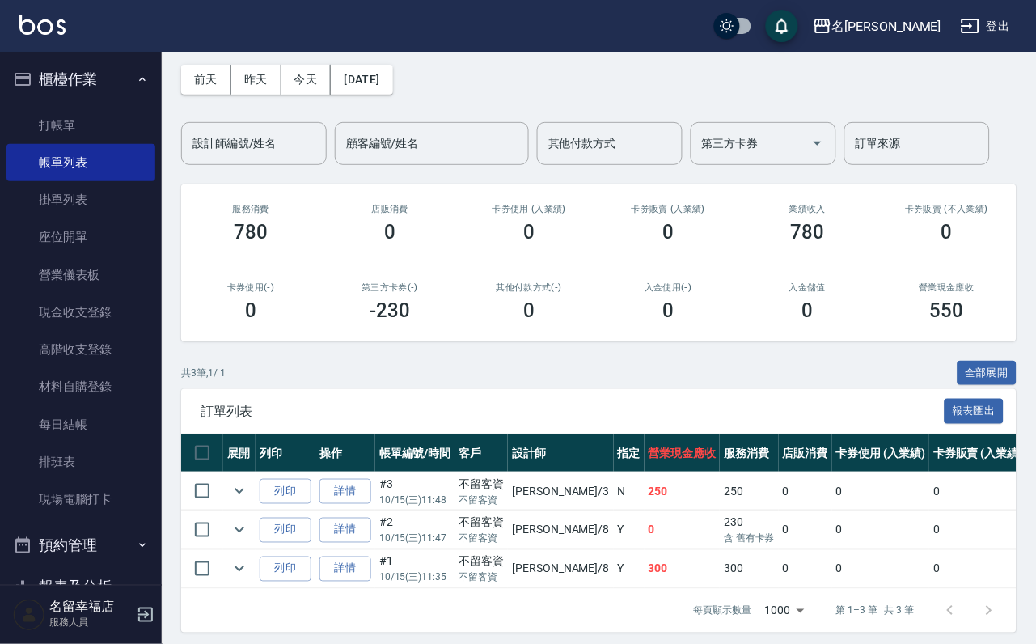
scroll to position [187, 0]
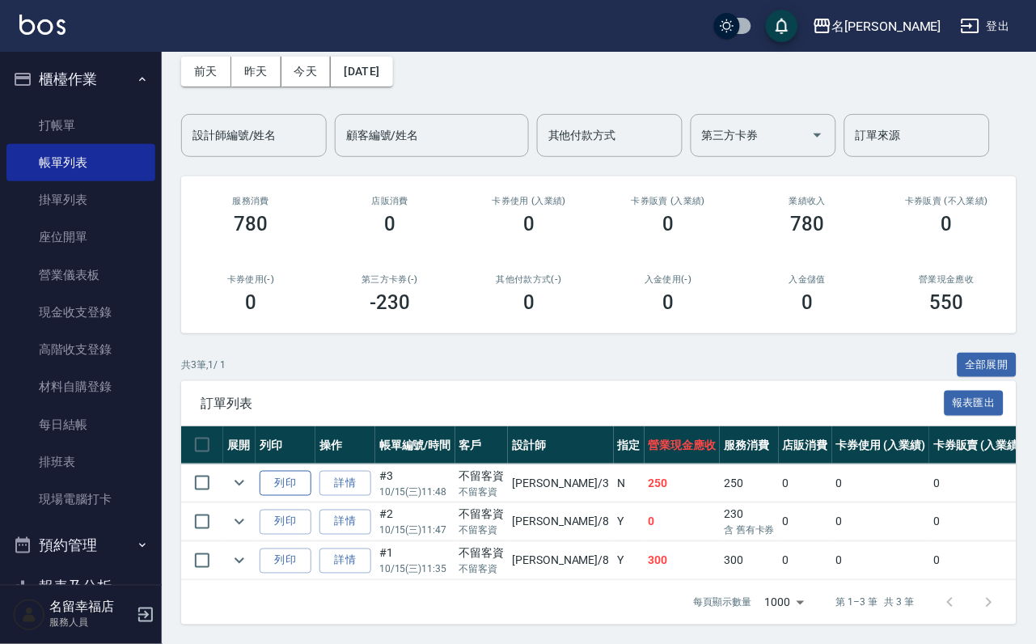
click at [303, 471] on button "列印" at bounding box center [286, 483] width 52 height 25
click at [84, 116] on link "打帳單" at bounding box center [80, 125] width 149 height 37
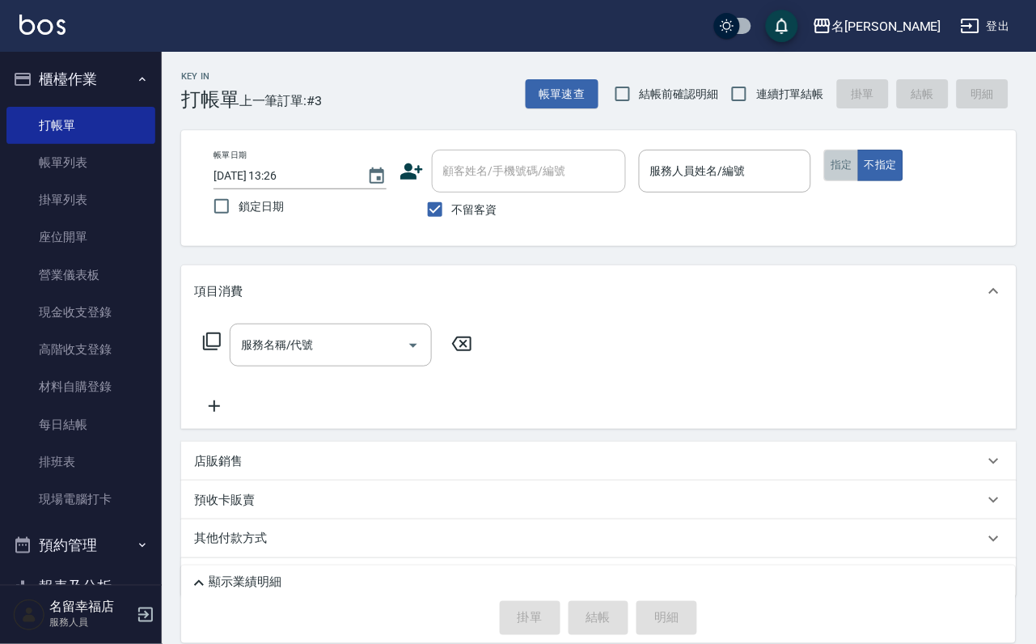
click at [859, 181] on button "指定" at bounding box center [841, 166] width 35 height 32
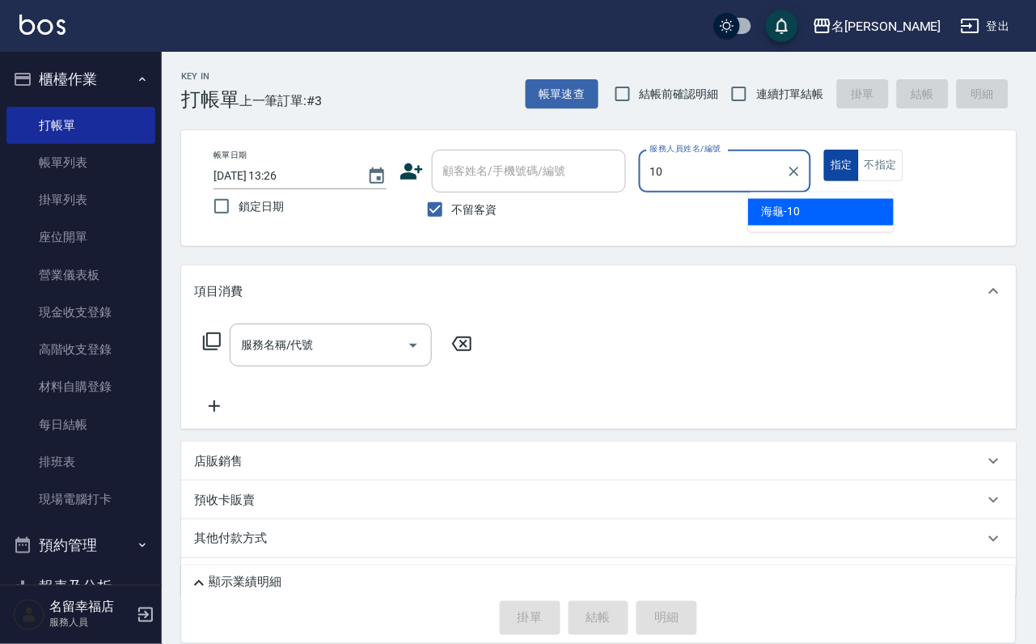
type input "海龜-10"
type button "true"
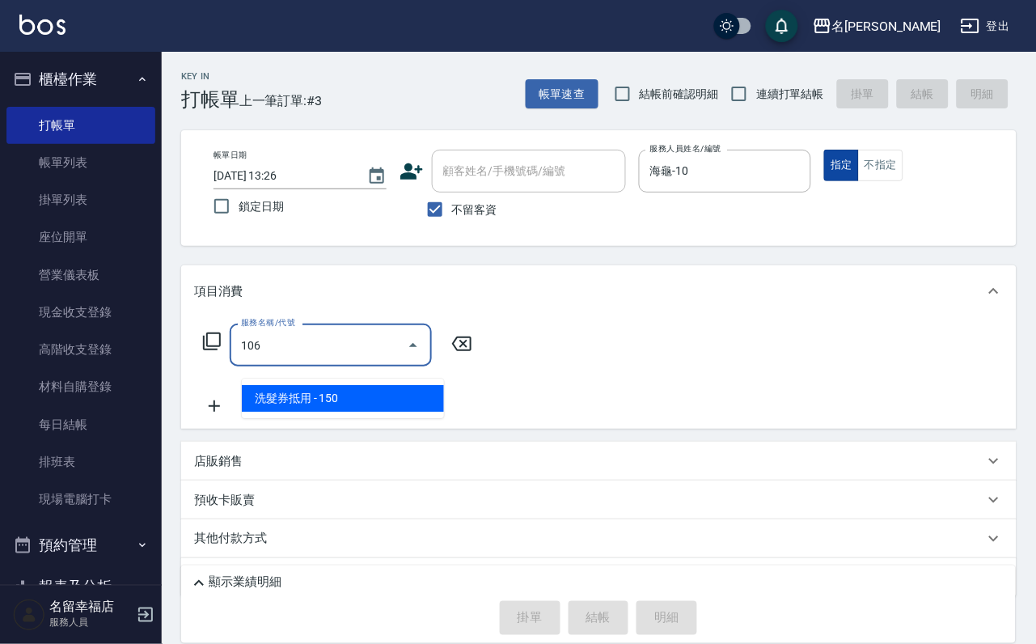
type input "洗髮券抵用(106)"
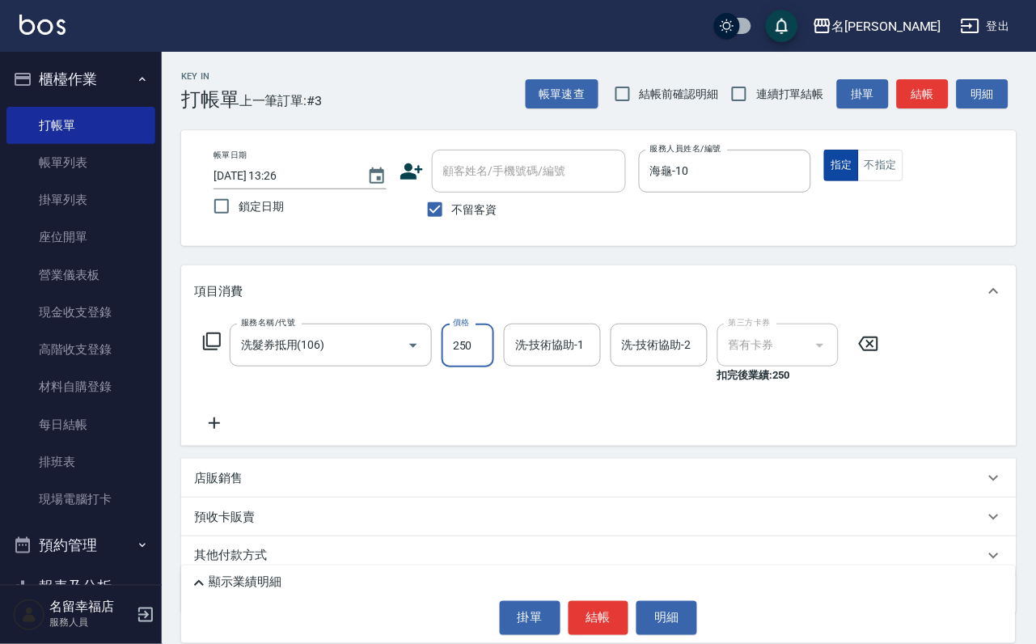
type input "250"
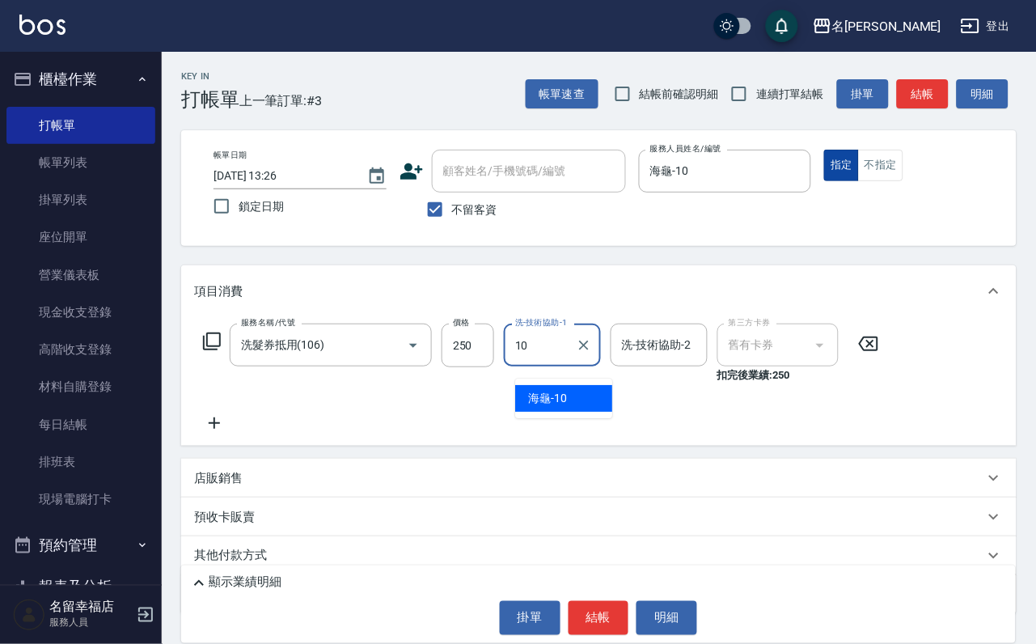
type input "海龜-10"
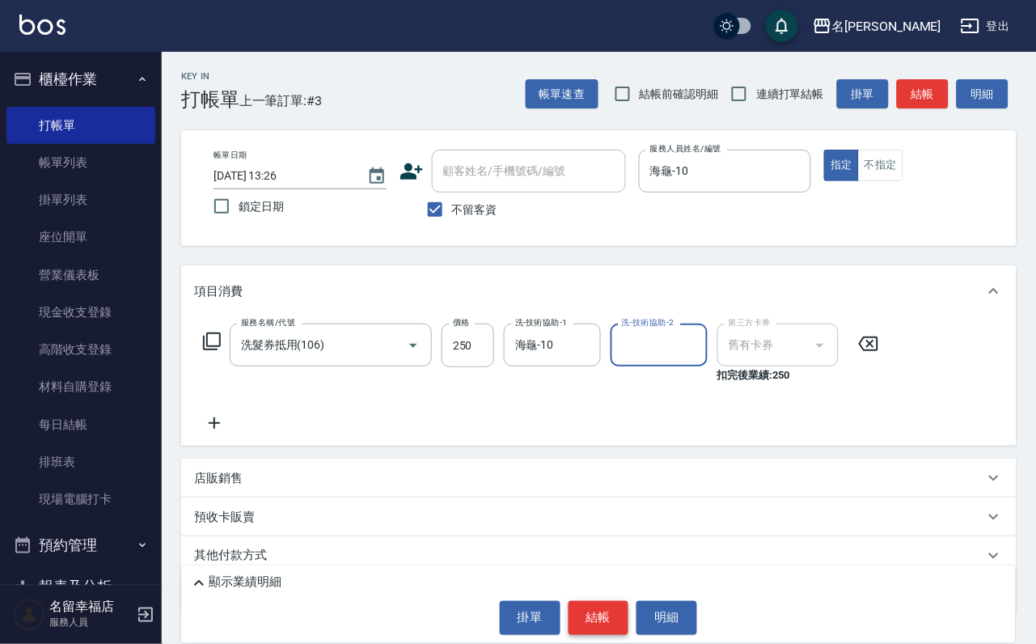
click at [613, 612] on button "結帳" at bounding box center [599, 618] width 61 height 34
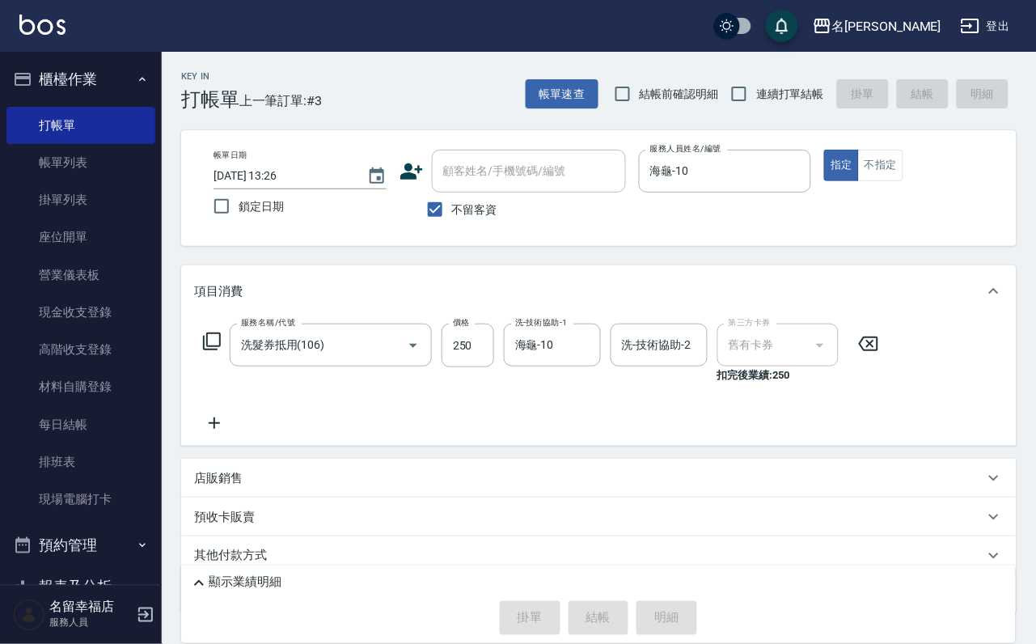
scroll to position [67, 0]
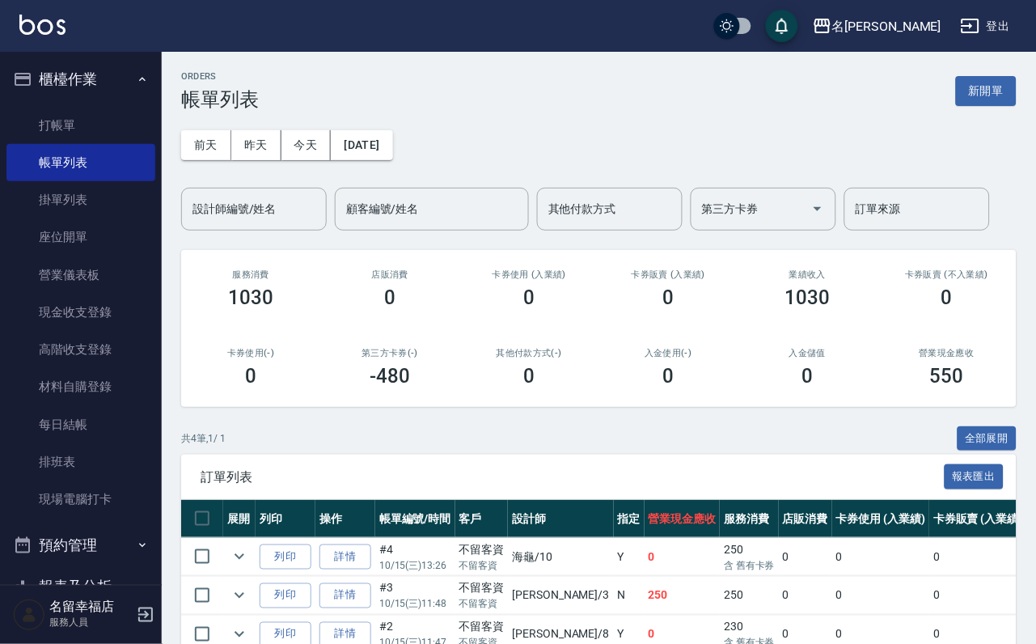
click at [53, 110] on ul "打帳單 帳單列表 掛單列表 座位開單 營業儀表板 現金收支登錄 高階收支登錄 材料自購登錄 每日結帳 排班表 現場電腦打卡" at bounding box center [80, 312] width 149 height 425
click at [64, 125] on link "打帳單" at bounding box center [80, 125] width 149 height 37
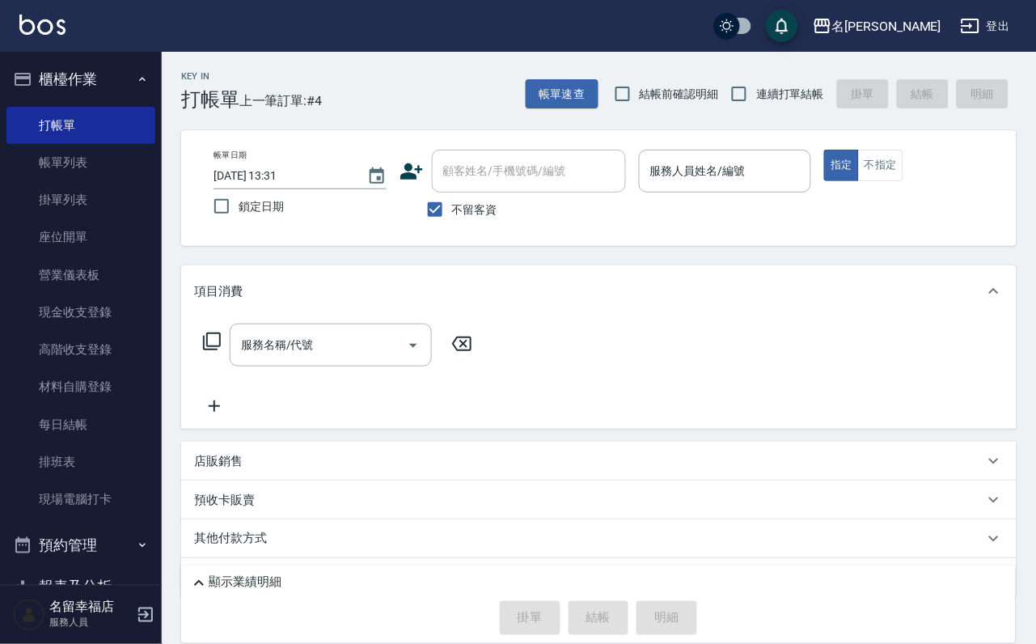
click at [214, 351] on icon at bounding box center [211, 341] width 19 height 19
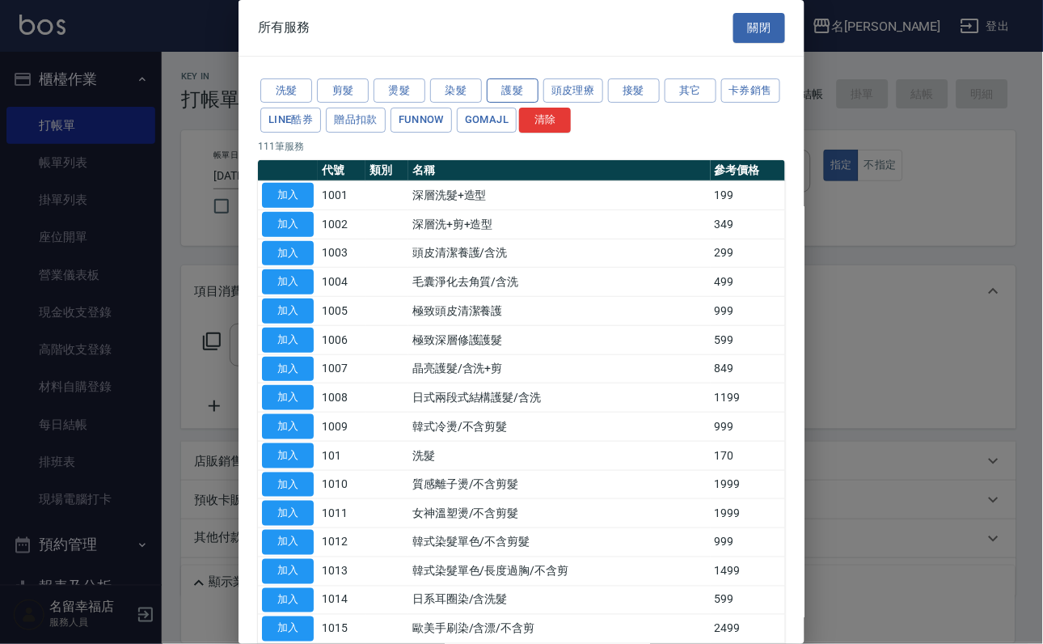
click at [516, 93] on button "護髮" at bounding box center [513, 90] width 52 height 25
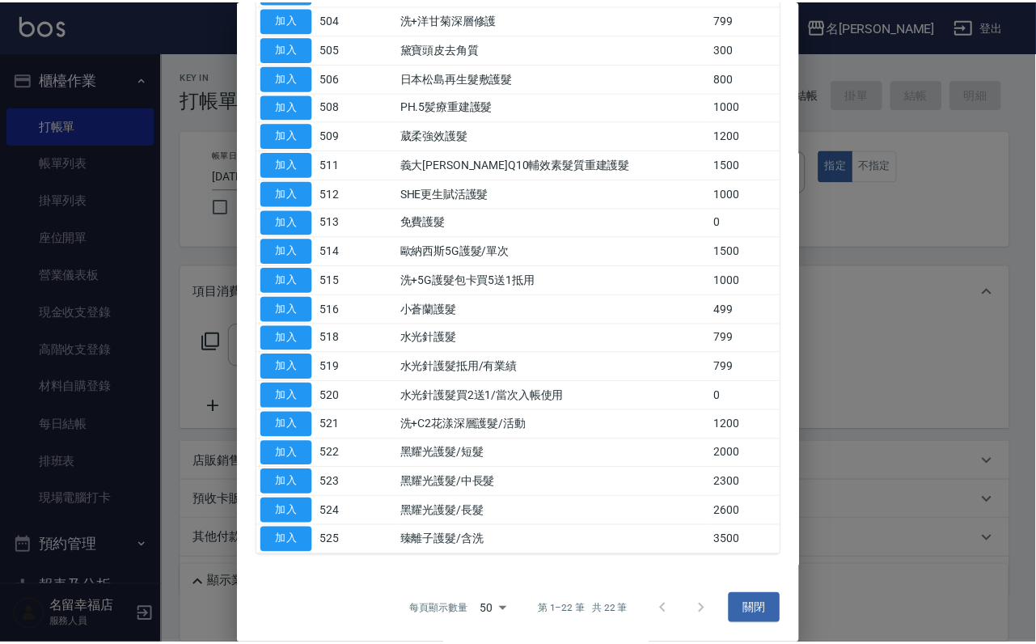
scroll to position [364, 0]
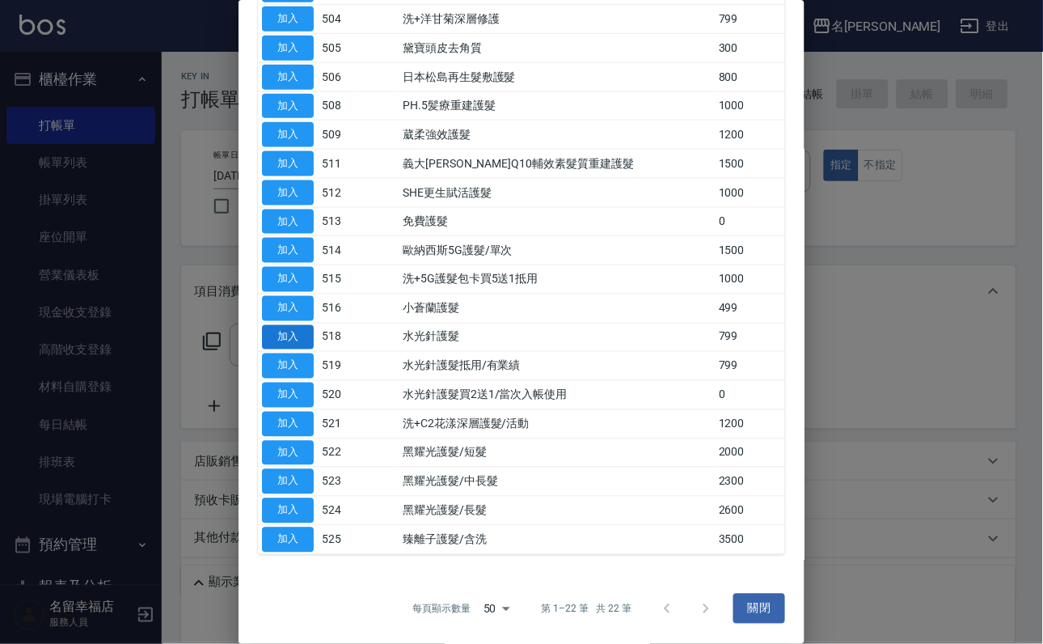
click at [277, 350] on button "加入" at bounding box center [288, 337] width 52 height 25
type input "水光針護髮(518)"
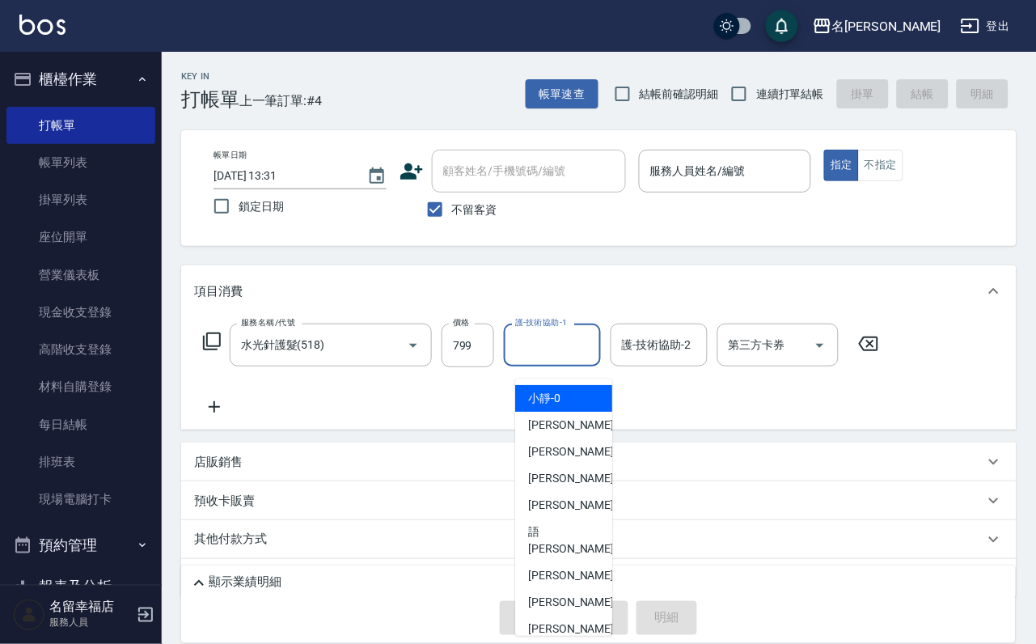
click at [586, 353] on input "護-技術協助-1" at bounding box center [552, 345] width 83 height 28
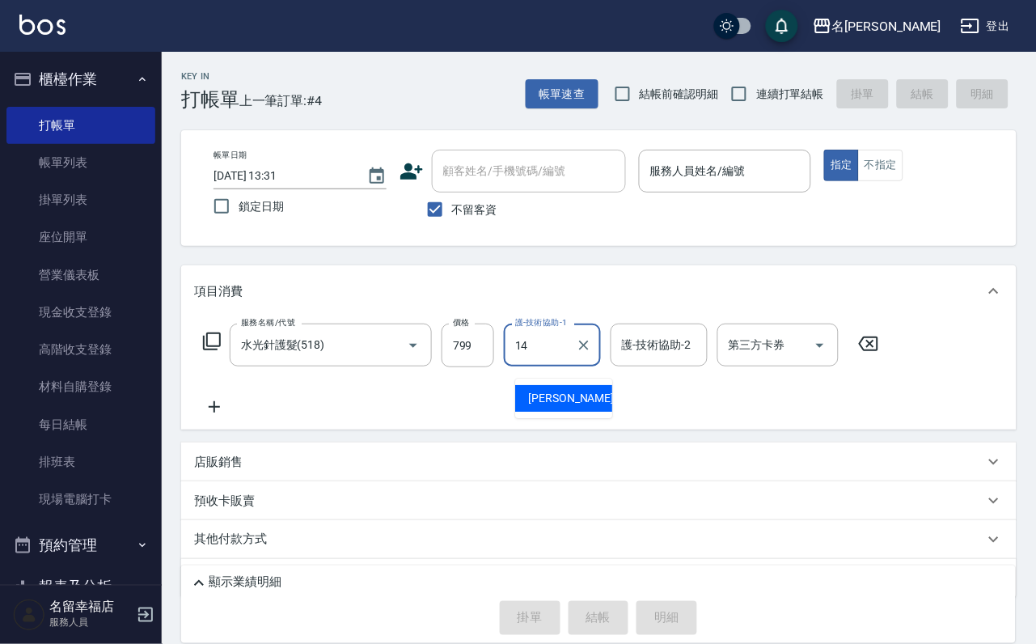
type input "[PERSON_NAME]-14"
click at [214, 350] on icon at bounding box center [211, 341] width 19 height 19
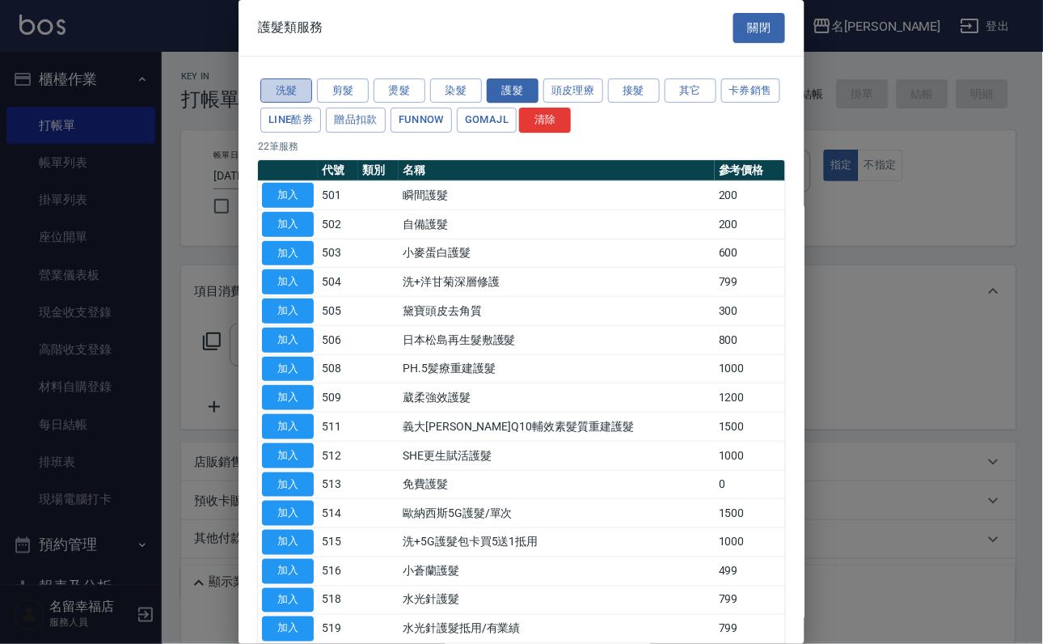
click at [301, 101] on button "洗髮" at bounding box center [286, 90] width 52 height 25
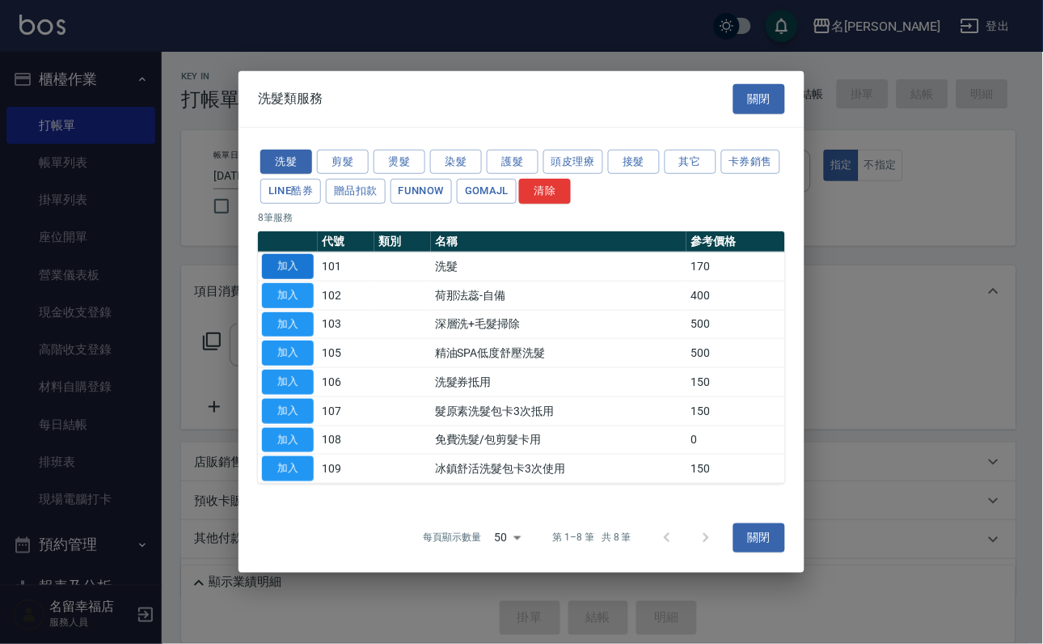
click at [288, 254] on button "加入" at bounding box center [288, 266] width 52 height 25
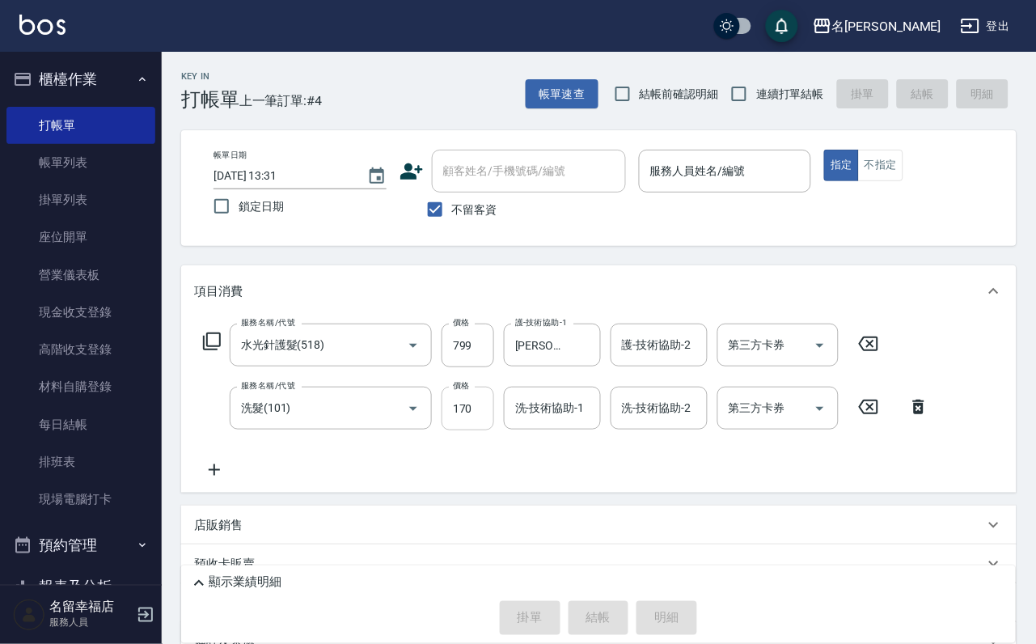
click at [482, 417] on input "170" at bounding box center [468, 409] width 53 height 44
type input "2"
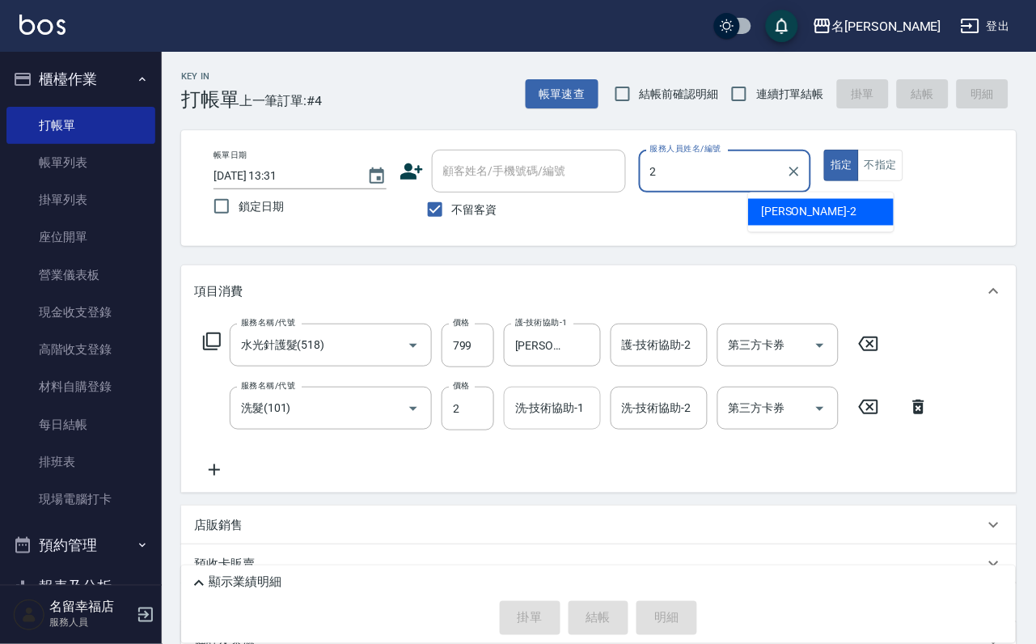
type input "23"
click at [824, 150] on button "指定" at bounding box center [841, 166] width 35 height 32
type button "true"
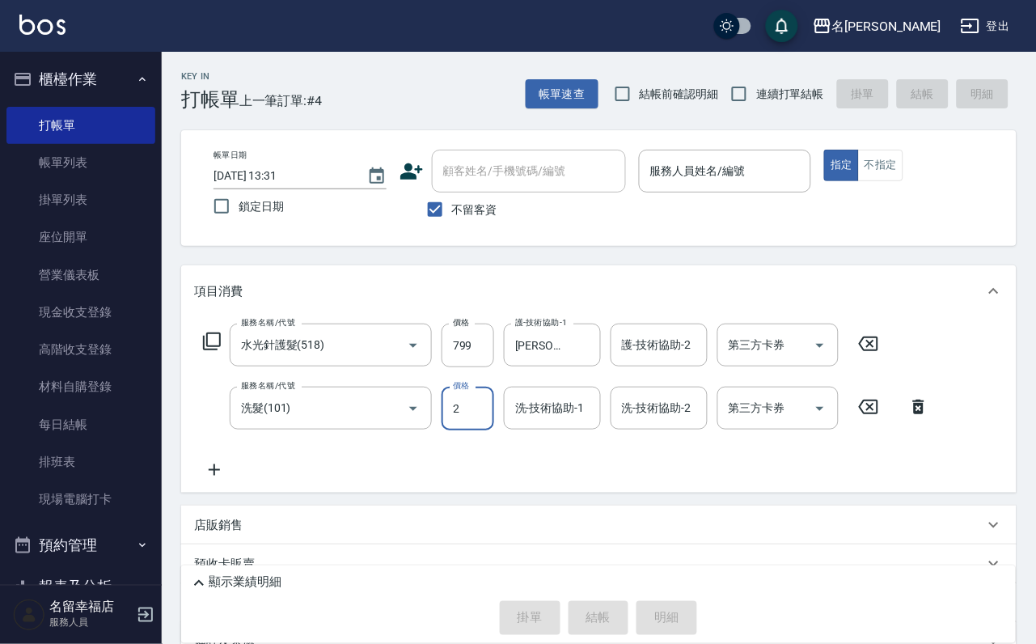
click at [468, 424] on input "2" at bounding box center [468, 409] width 53 height 44
type input "23"
type input "30"
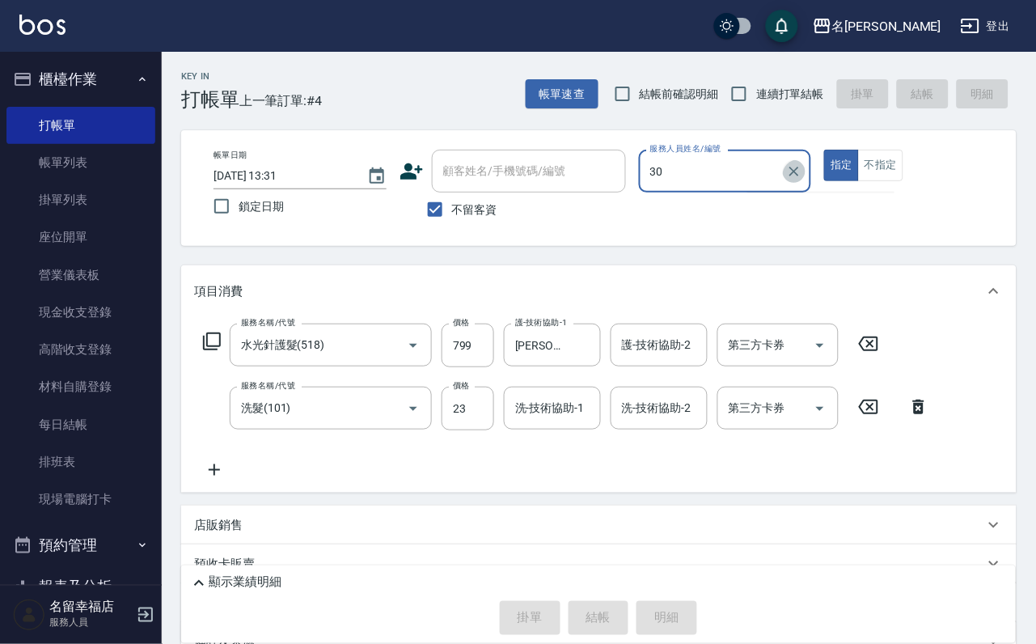
click at [802, 167] on icon "Clear" at bounding box center [794, 171] width 16 height 16
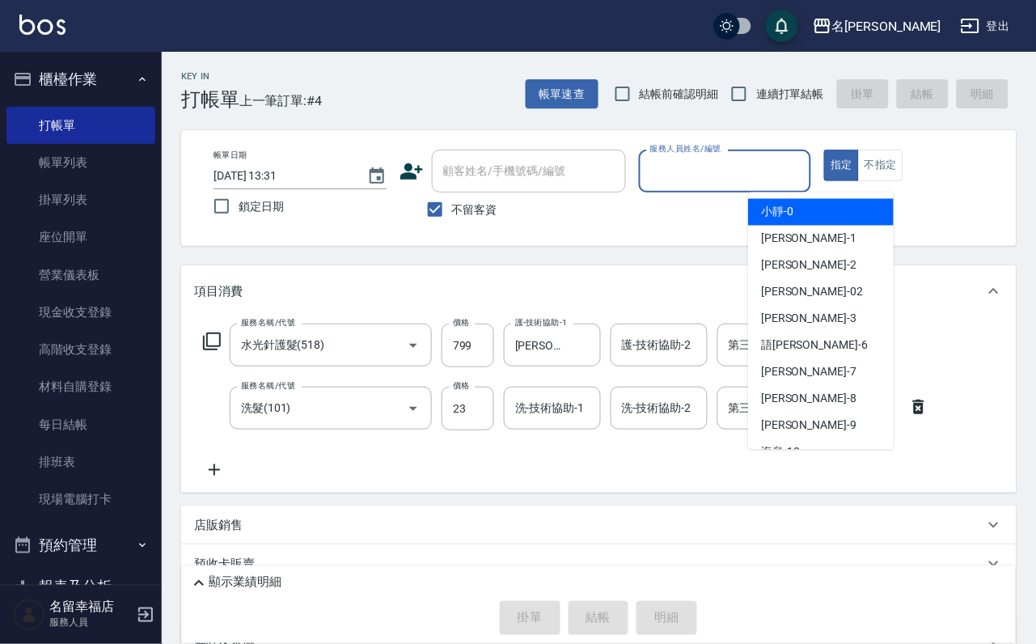
type input "2"
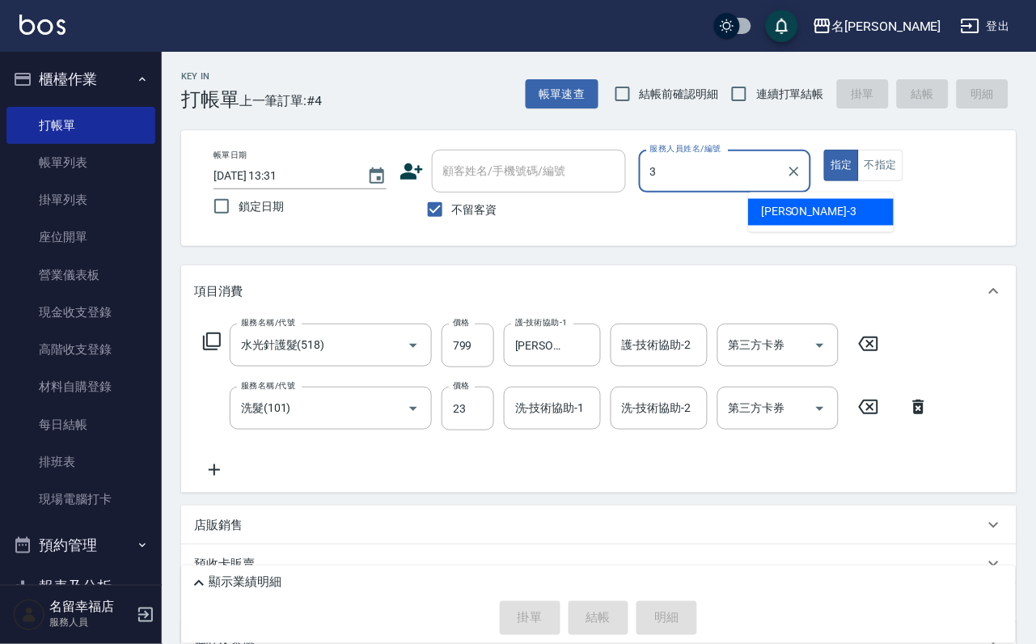
type input "[PERSON_NAME]-3"
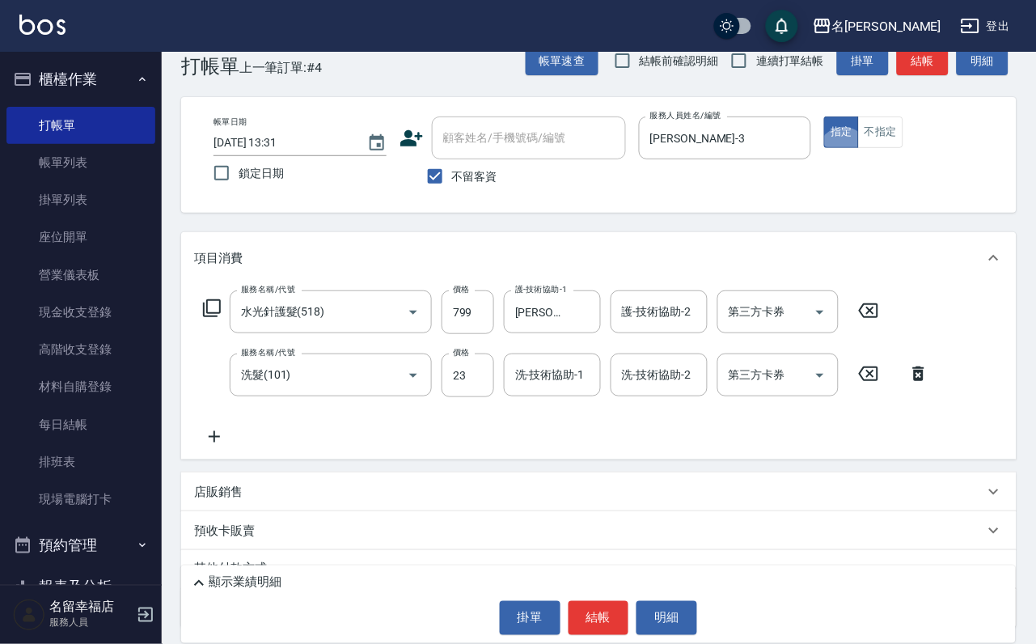
scroll to position [48, 0]
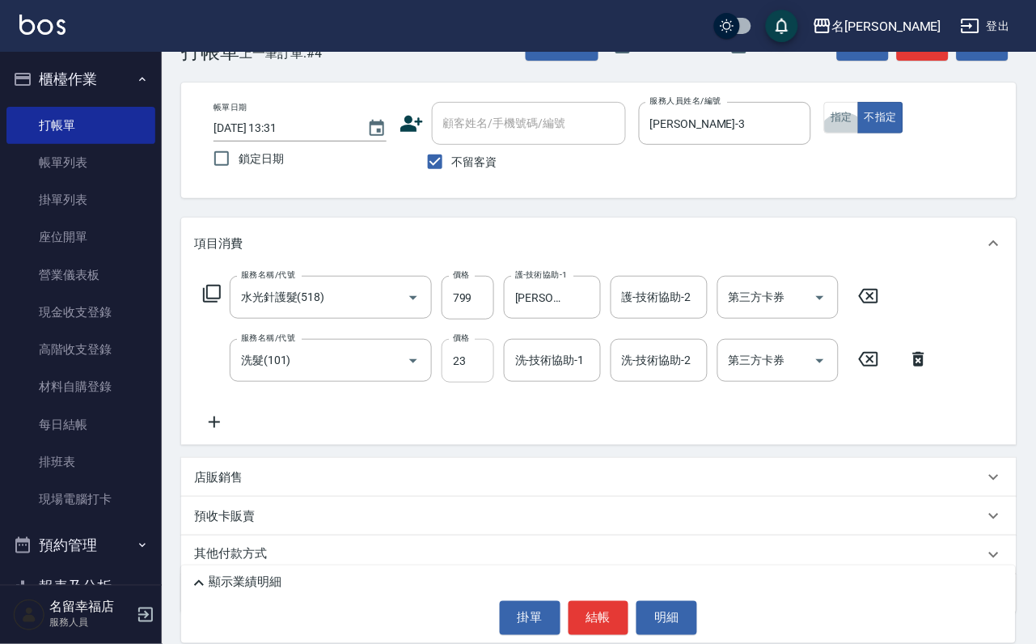
drag, startPoint x: 474, startPoint y: 380, endPoint x: 482, endPoint y: 374, distance: 10.4
click at [474, 380] on input "23" at bounding box center [468, 361] width 53 height 44
click at [489, 383] on input "23" at bounding box center [468, 361] width 53 height 44
type input "230"
click at [518, 369] on input "洗-技術協助-1" at bounding box center [552, 360] width 83 height 28
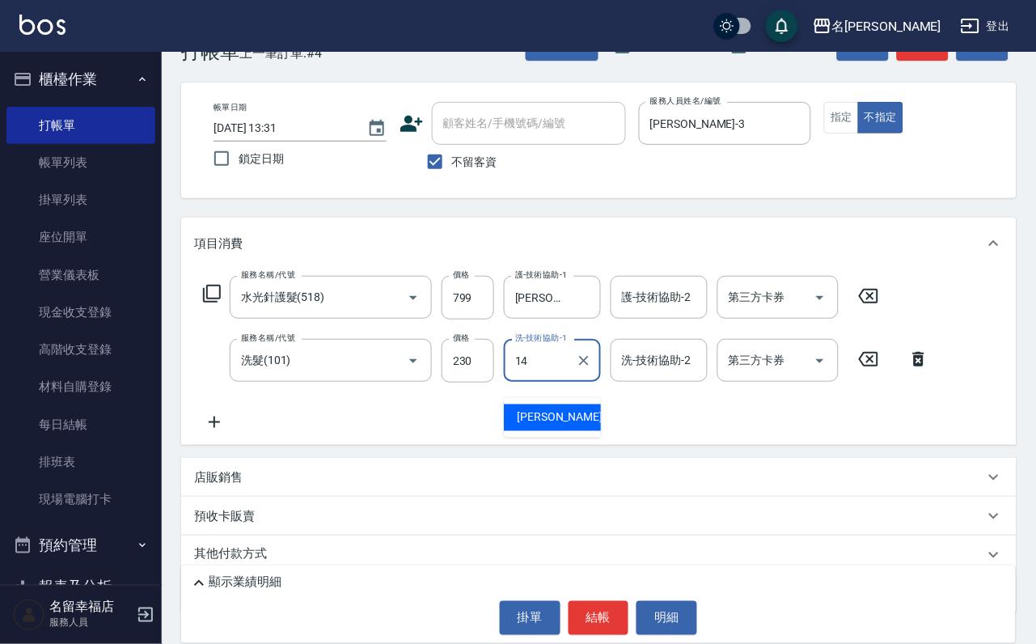
type input "[PERSON_NAME]-14"
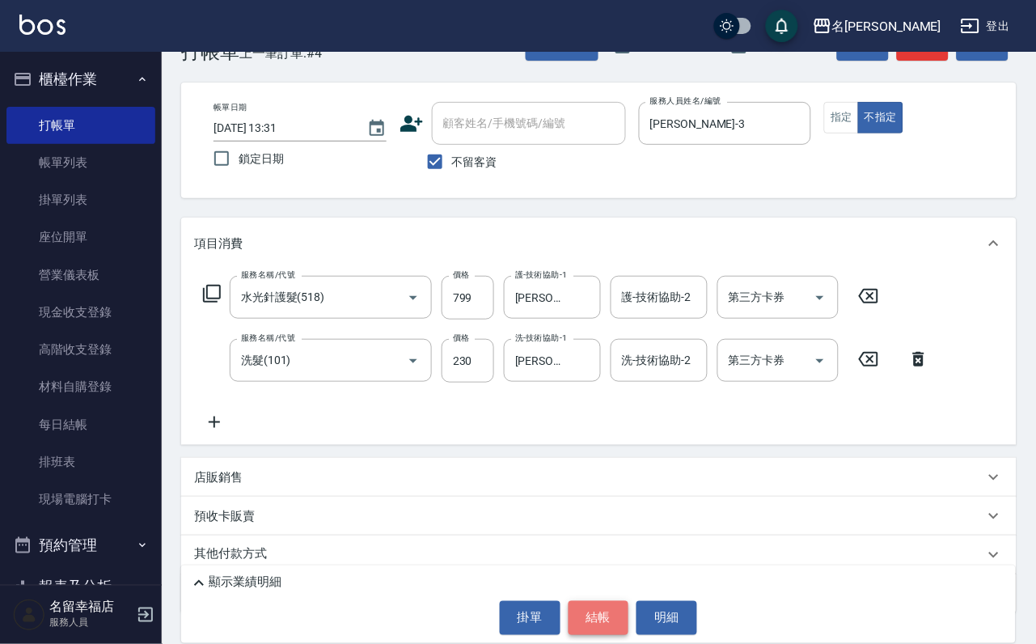
drag, startPoint x: 591, startPoint y: 612, endPoint x: 565, endPoint y: 451, distance: 164.0
click at [591, 611] on button "結帳" at bounding box center [599, 618] width 61 height 34
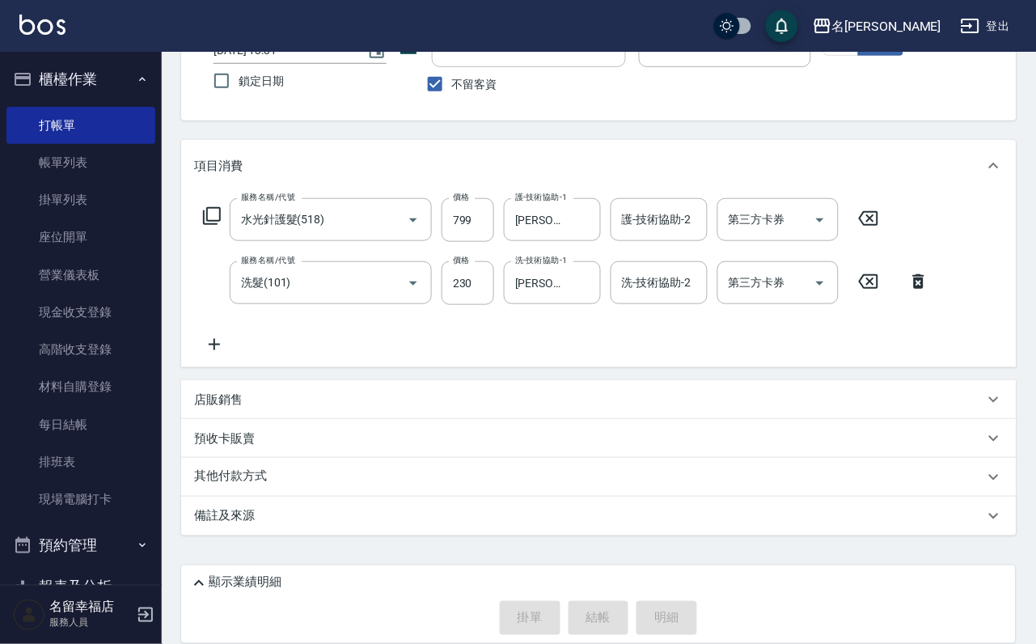
scroll to position [159, 0]
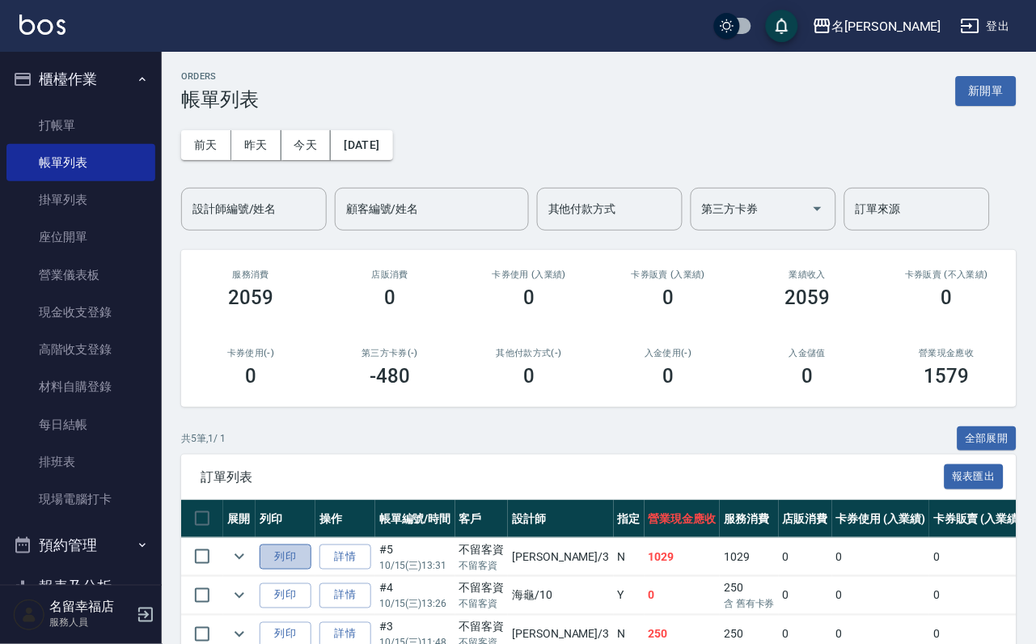
click at [307, 569] on button "列印" at bounding box center [286, 556] width 52 height 25
